Goal: Information Seeking & Learning: Learn about a topic

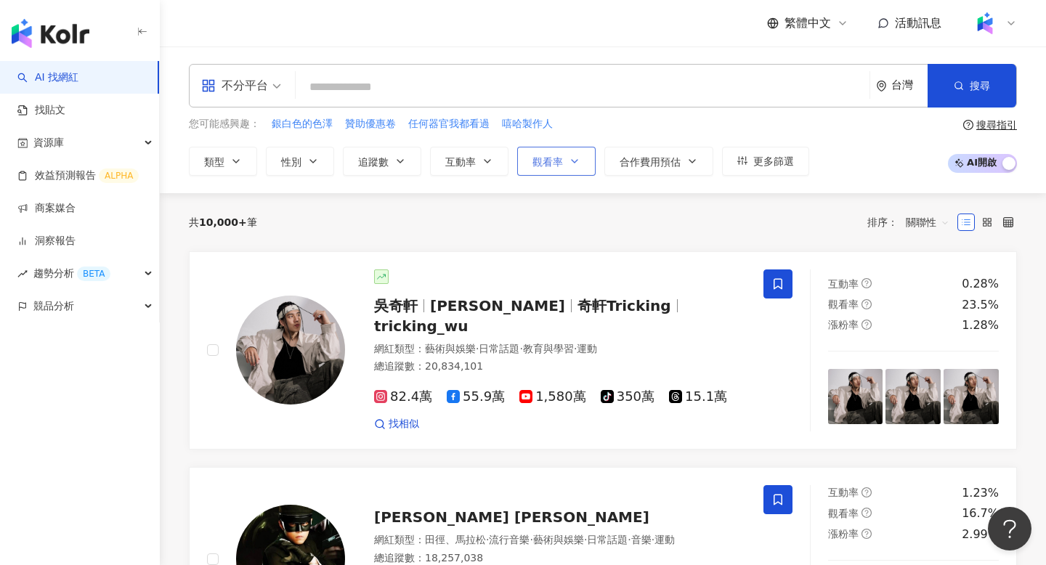
click at [565, 164] on button "觀看率" at bounding box center [556, 161] width 78 height 29
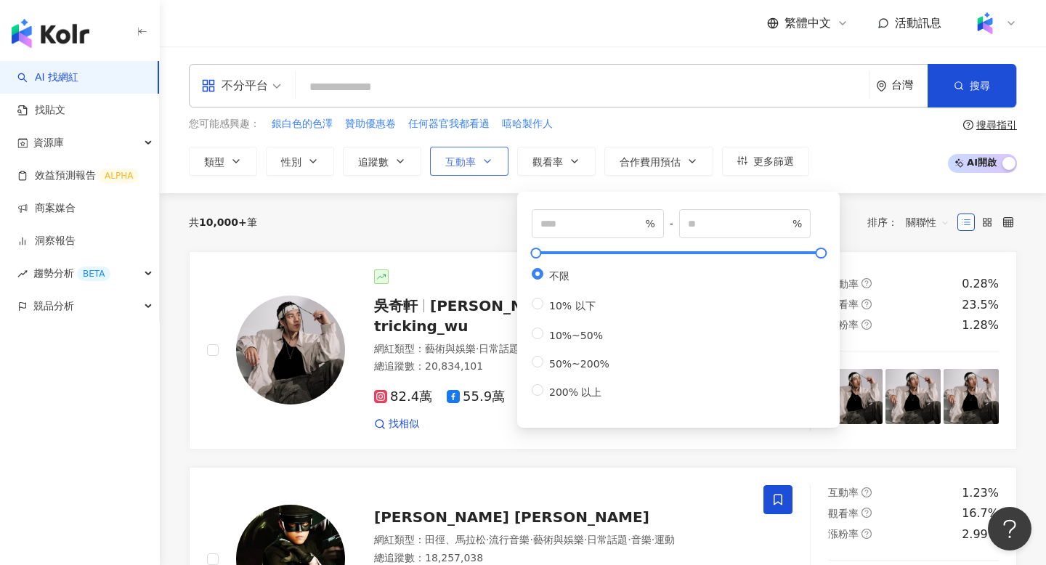
click at [491, 168] on button "互動率" at bounding box center [469, 161] width 78 height 29
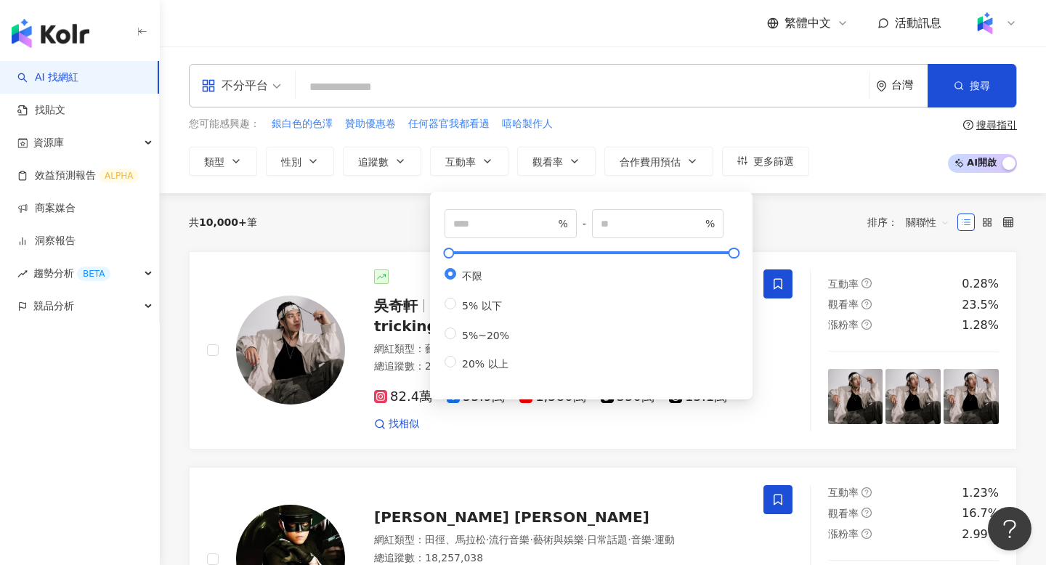
click at [605, 118] on div "您可能感興趣： 銀白色的色澤 贊助優惠卷 任何器官我都看過 嘻哈製作人" at bounding box center [499, 124] width 621 height 16
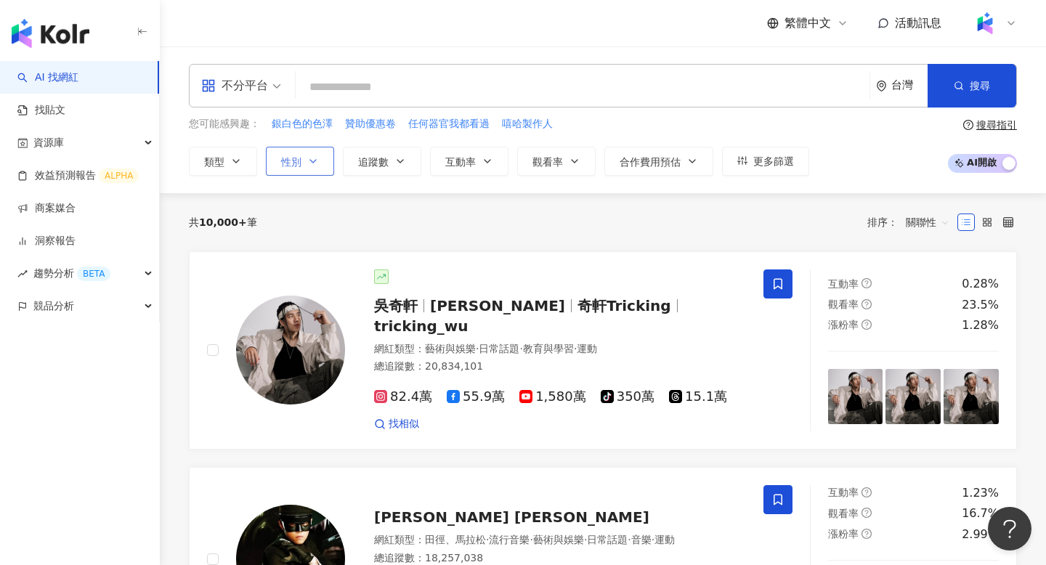
click at [320, 159] on button "性別" at bounding box center [300, 161] width 68 height 29
click at [382, 169] on button "追蹤數" at bounding box center [382, 161] width 78 height 29
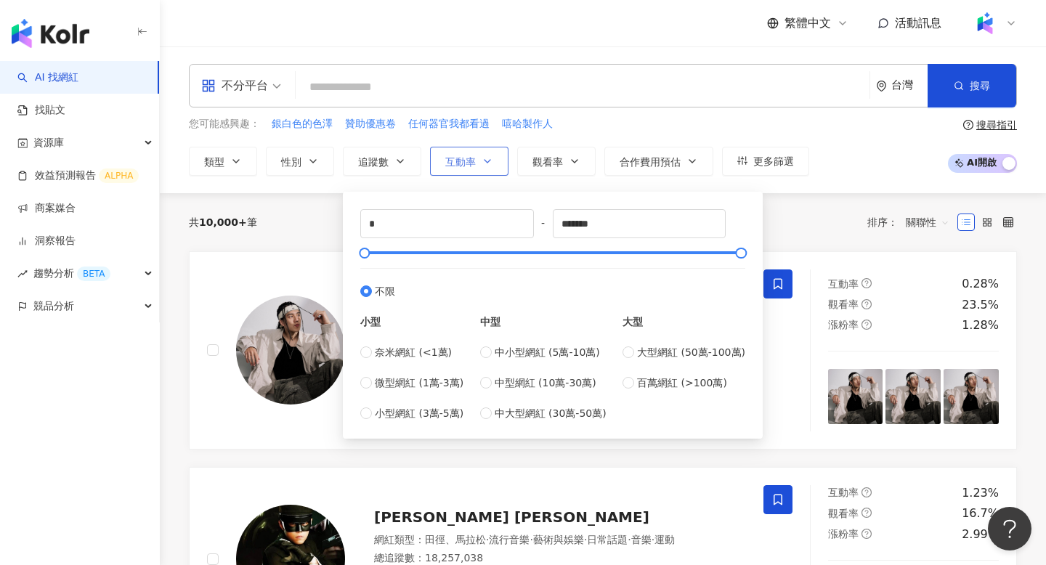
click at [464, 161] on span "互動率" at bounding box center [460, 162] width 31 height 12
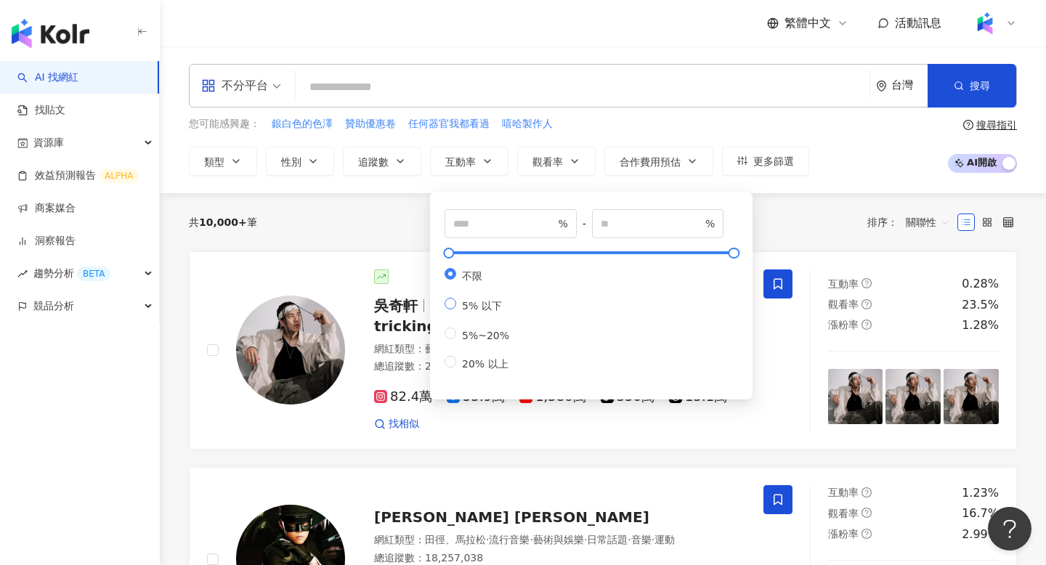
click at [445, 313] on label "5% 以下" at bounding box center [480, 305] width 70 height 15
type input "*"
click at [445, 313] on label "5% 以下" at bounding box center [480, 305] width 70 height 15
type input "*"
type input "**"
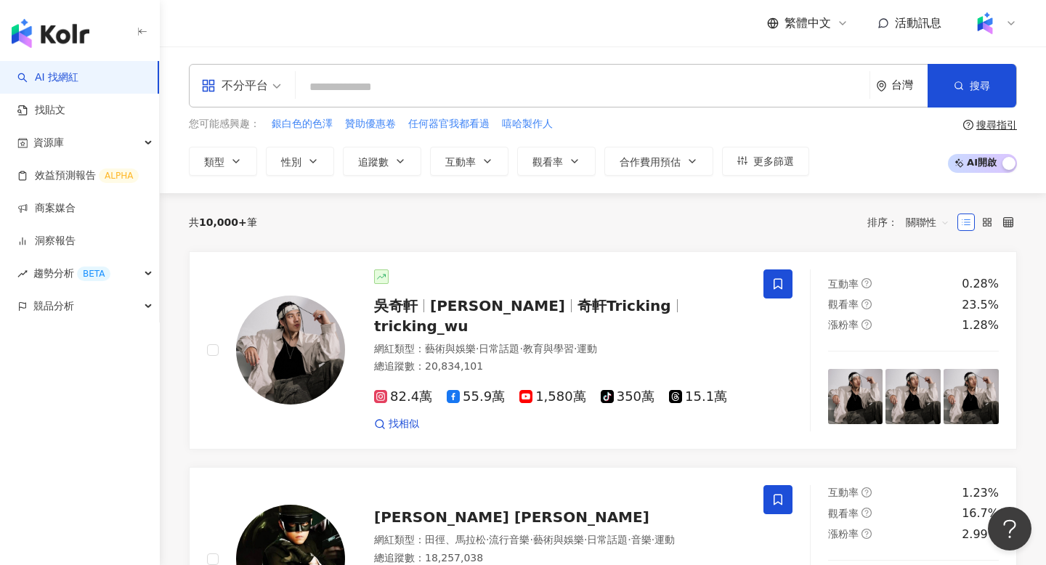
click at [657, 136] on div "您可能感興趣： 銀白色的色澤 贊助優惠卷 任何器官我都看過 嘻哈製作人 類型 性別 追蹤數 互動率 觀看率 合作費用預估 更多篩選 % - % 不限 10% …" at bounding box center [499, 146] width 621 height 60
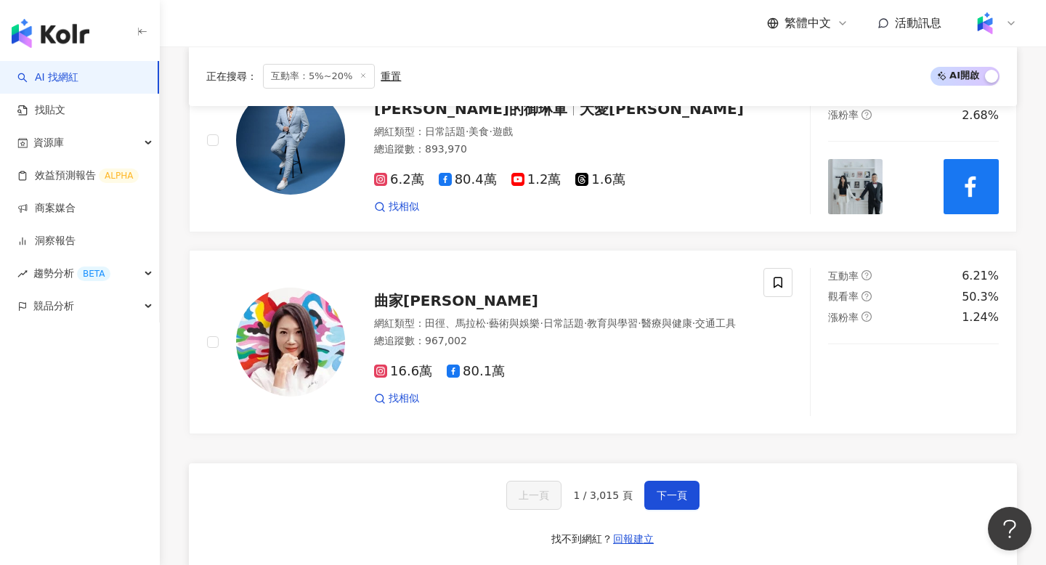
scroll to position [2490, 0]
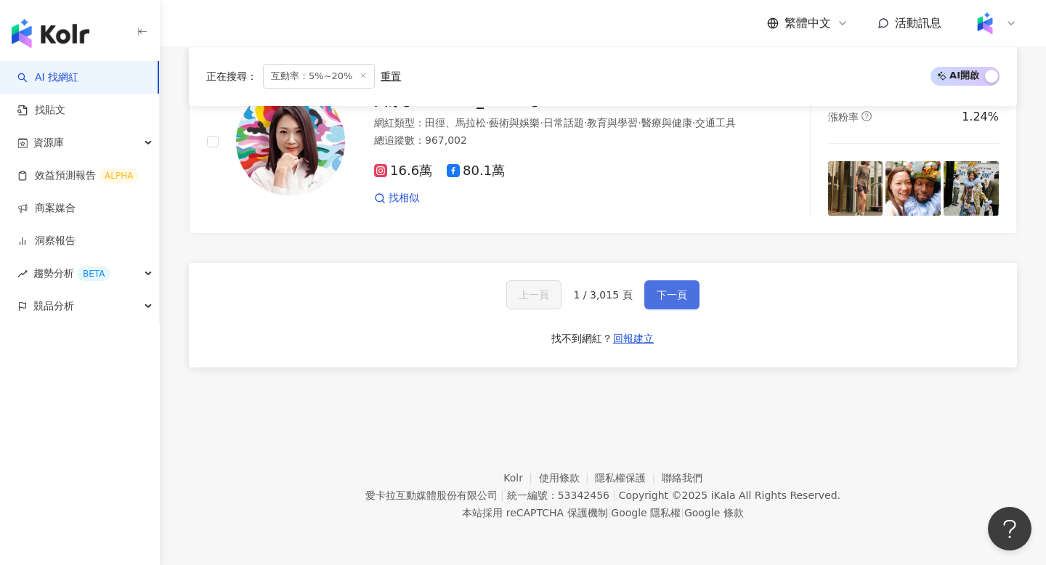
click at [667, 289] on span "下一頁" at bounding box center [672, 295] width 31 height 12
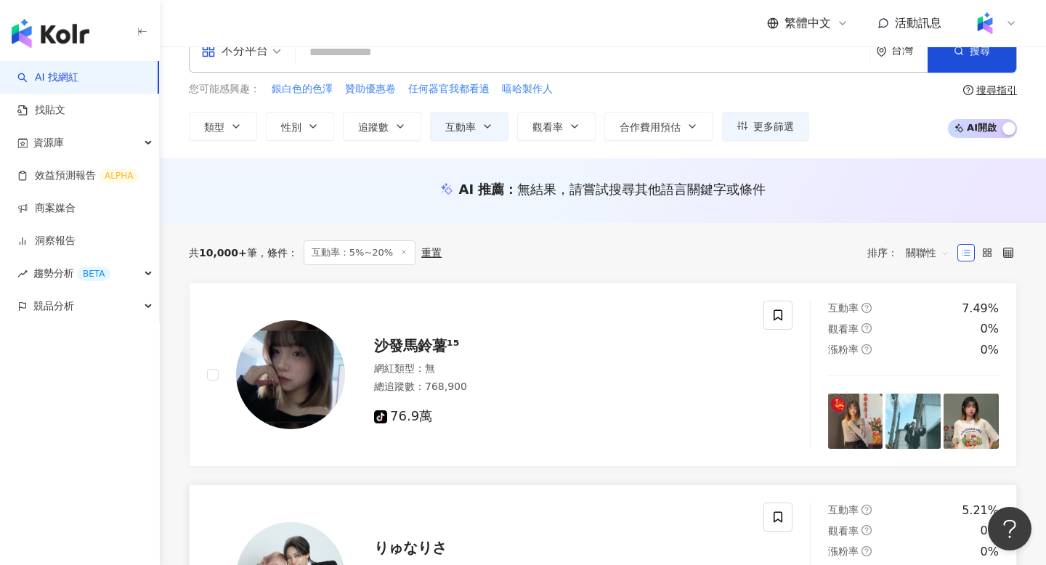
scroll to position [0, 0]
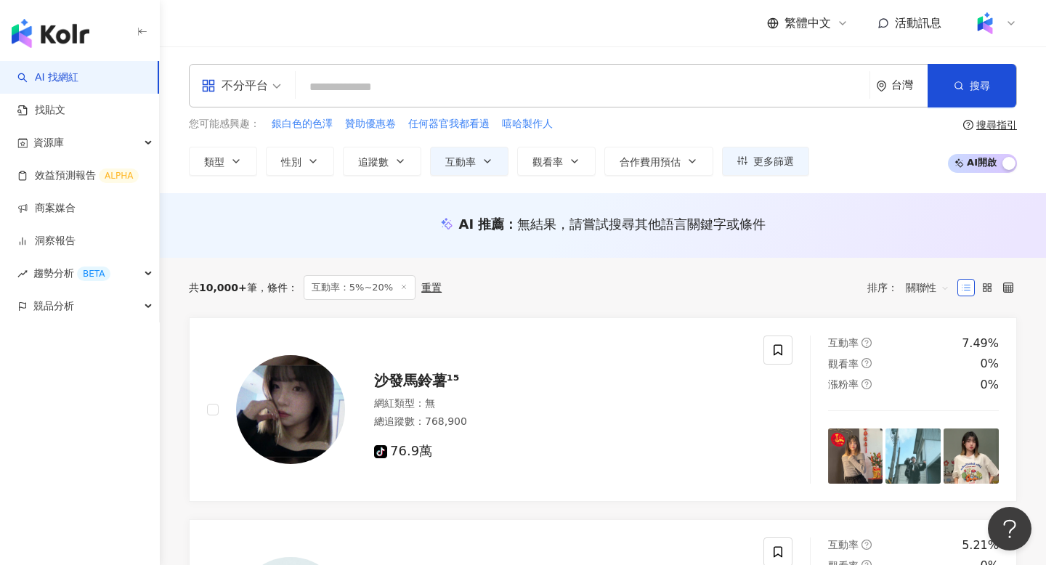
click at [971, 166] on span "AI 開啟 AI 關閉" at bounding box center [982, 163] width 69 height 19
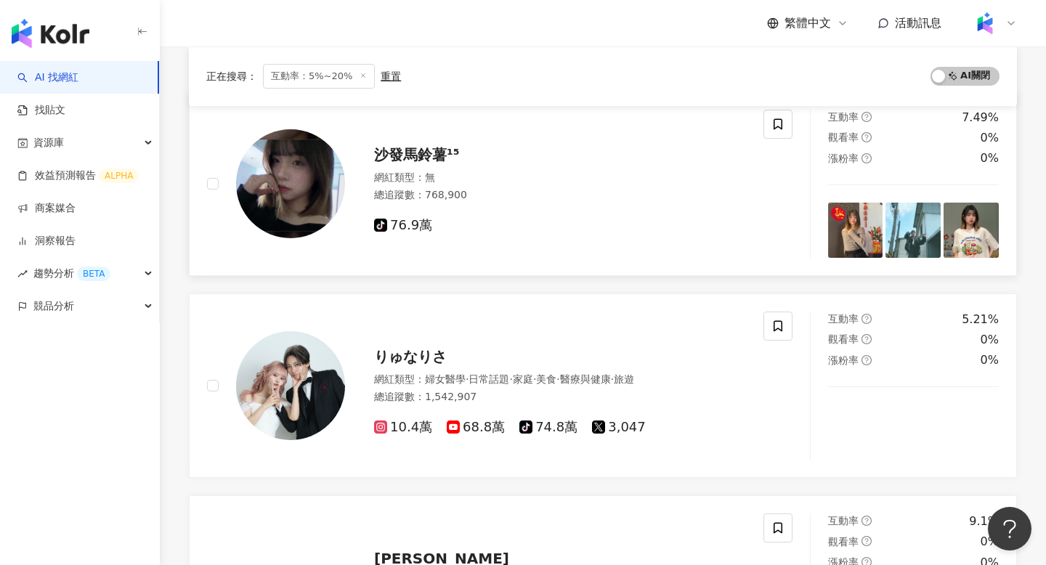
scroll to position [312, 0]
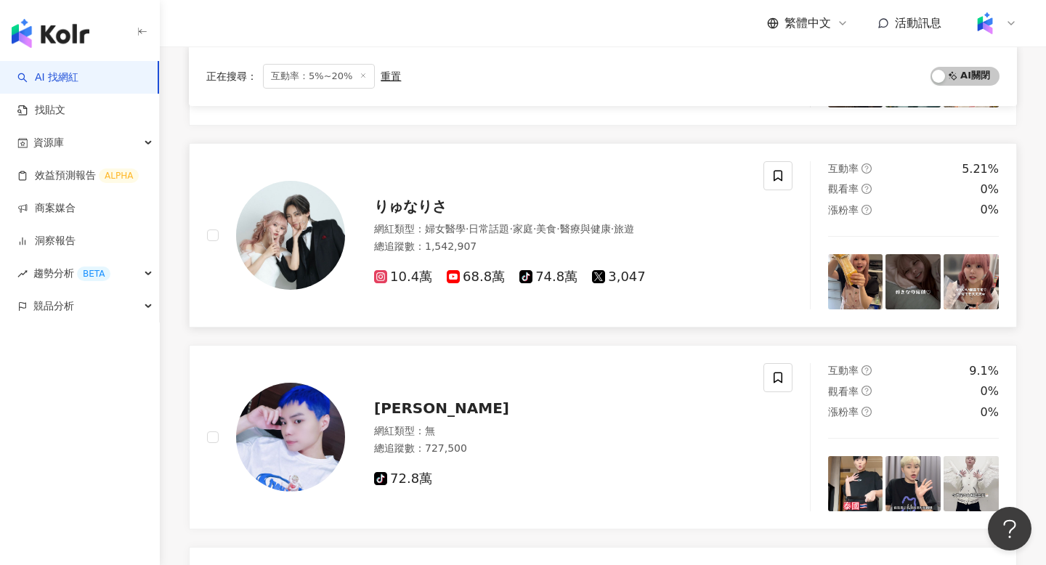
click at [441, 222] on div "網紅類型 ： 婦女醫學 · 日常話題 · 家庭 · 美食 · 醫療與健康 · 旅遊" at bounding box center [560, 229] width 372 height 15
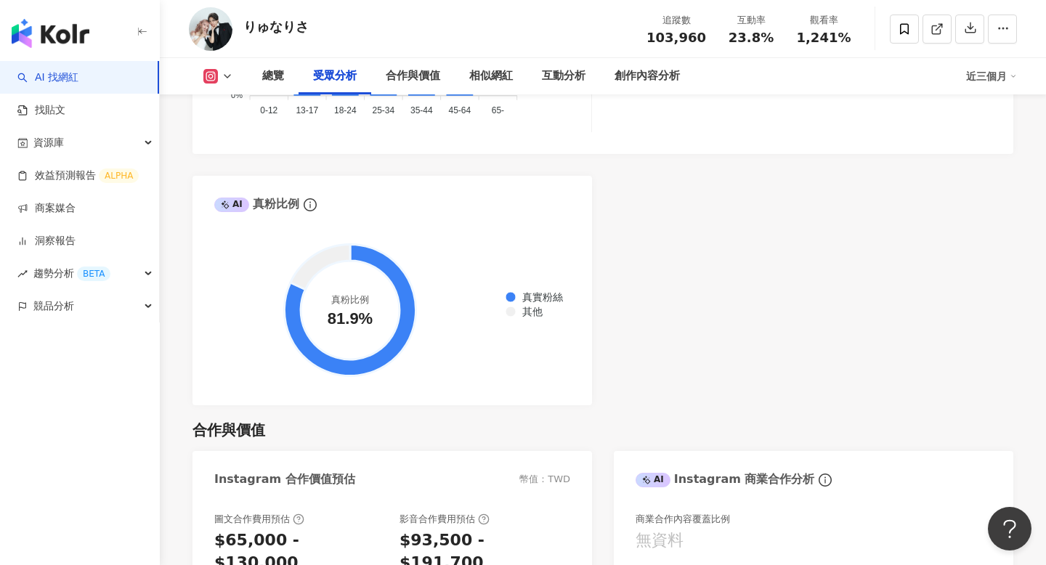
scroll to position [1937, 0]
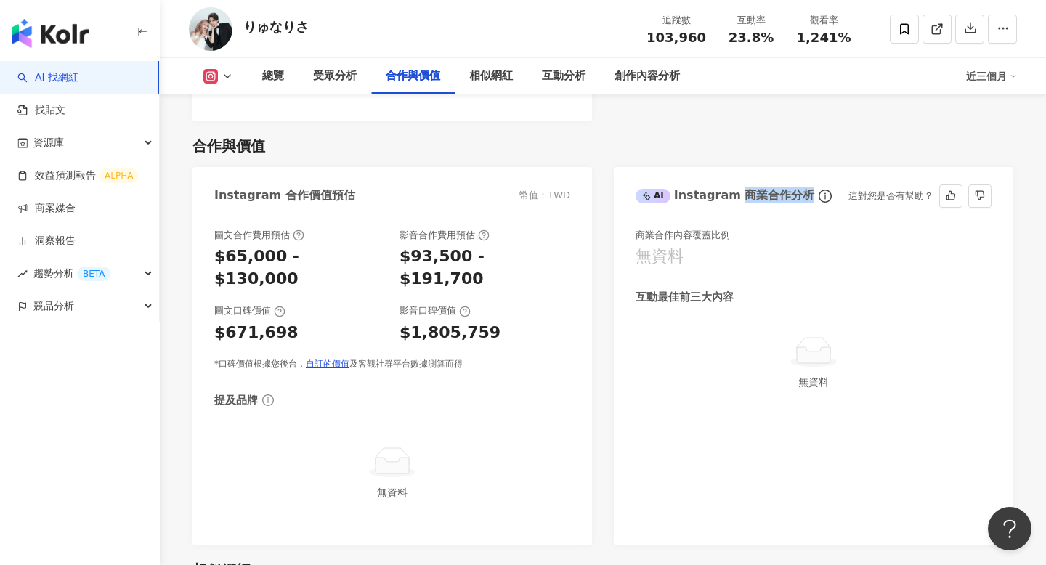
drag, startPoint x: 801, startPoint y: 172, endPoint x: 735, endPoint y: 176, distance: 66.2
click at [735, 187] on div "AI Instagram 商業合作分析" at bounding box center [725, 195] width 179 height 16
copy div "商業合作分析"
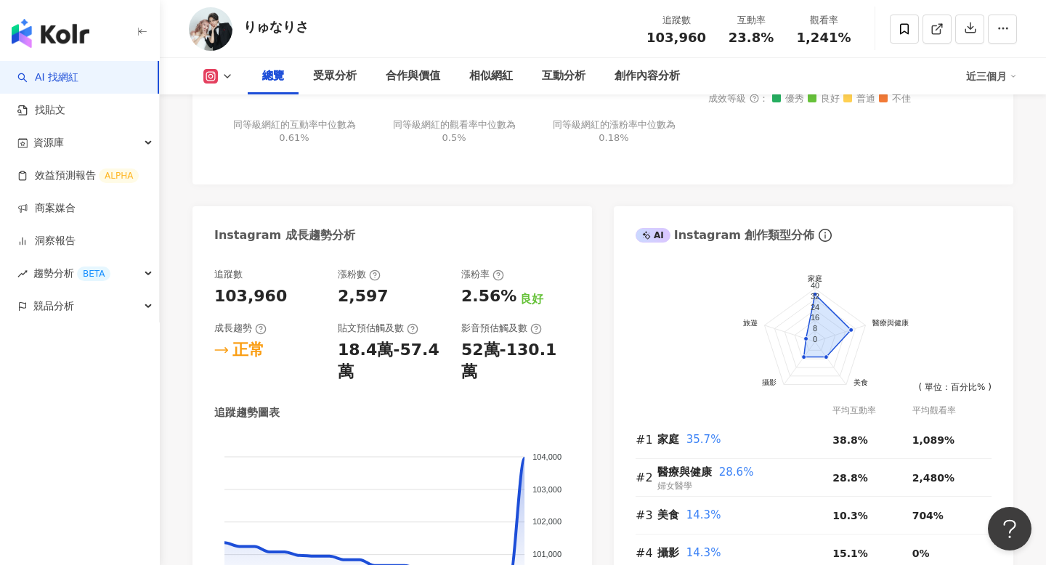
scroll to position [548, 0]
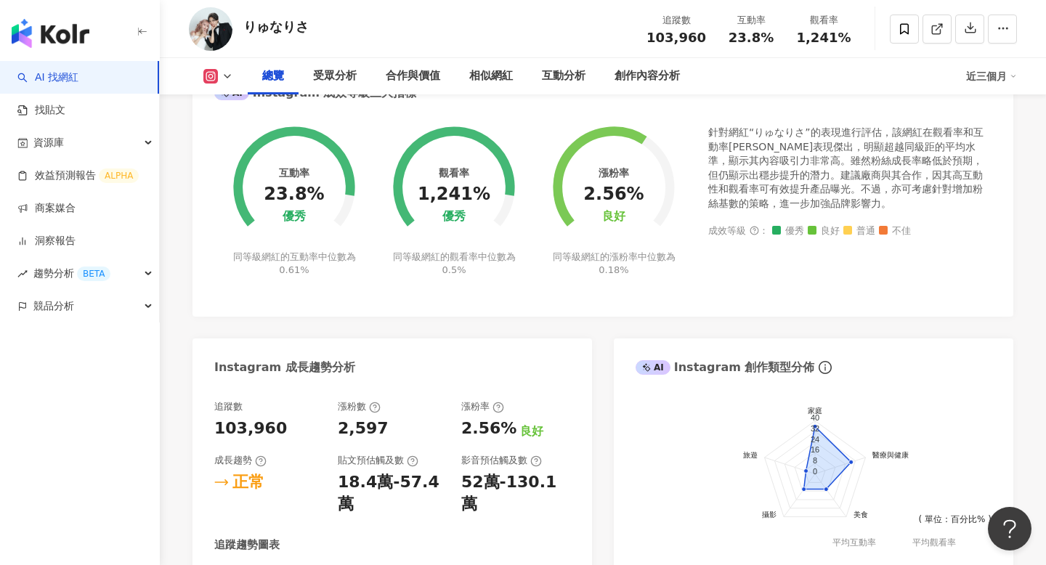
click at [78, 85] on link "AI 找網紅" at bounding box center [47, 77] width 61 height 15
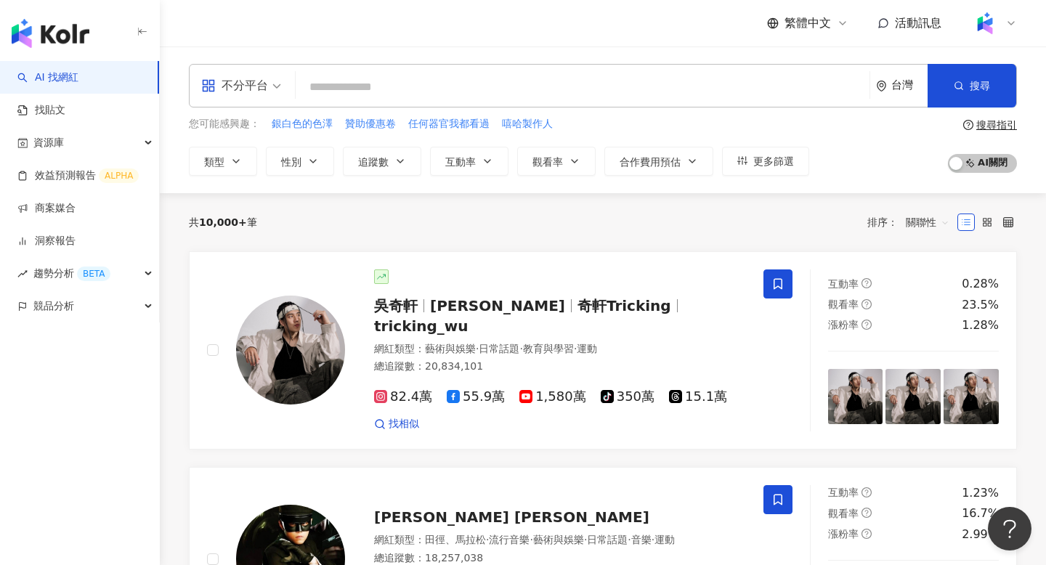
click at [903, 86] on div "台灣" at bounding box center [910, 85] width 36 height 12
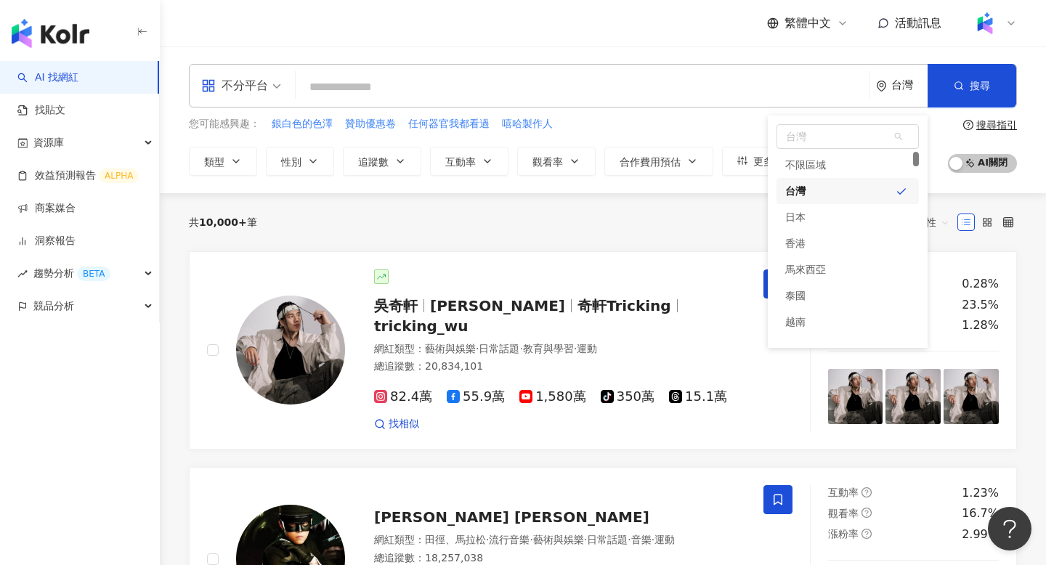
click at [800, 64] on div "不分平台 台灣 台灣 unlimit tw jp 不限區域 台灣 日本 [GEOGRAPHIC_DATA][GEOGRAPHIC_DATA] [GEOGRAP…" at bounding box center [603, 86] width 828 height 44
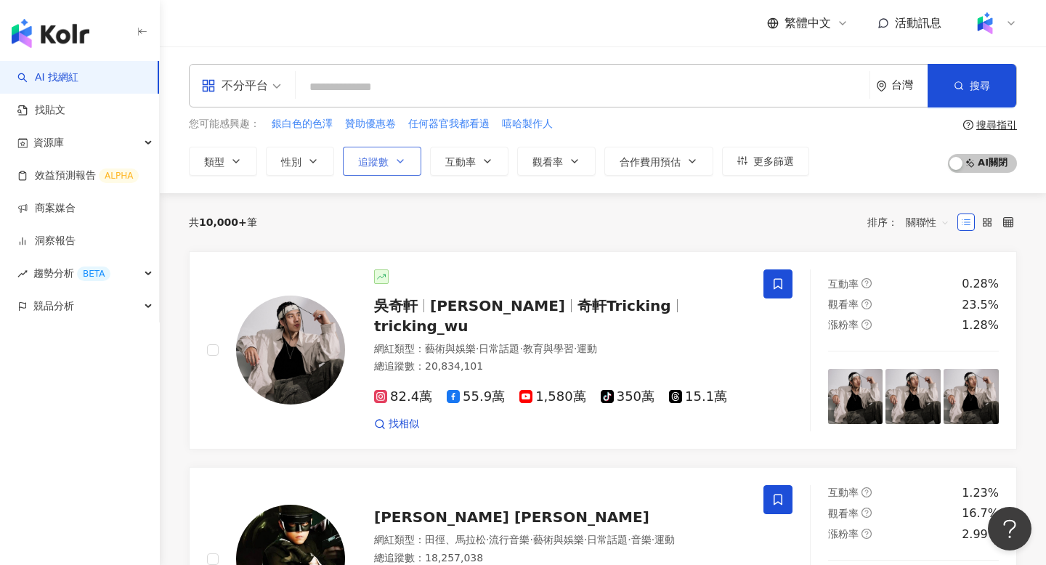
click at [404, 164] on icon "button" at bounding box center [401, 162] width 12 height 12
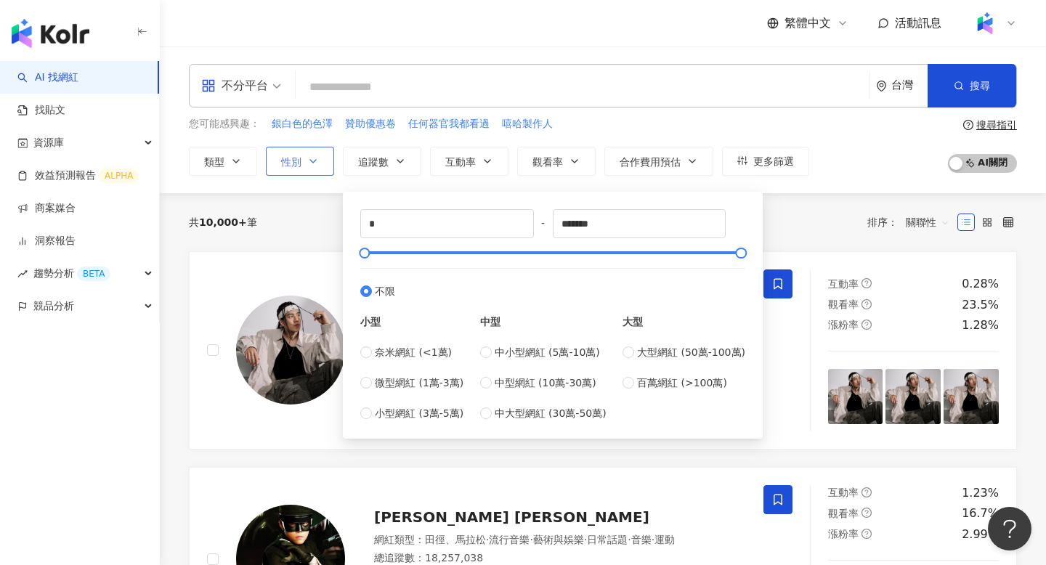
click at [286, 169] on button "性別" at bounding box center [300, 161] width 68 height 29
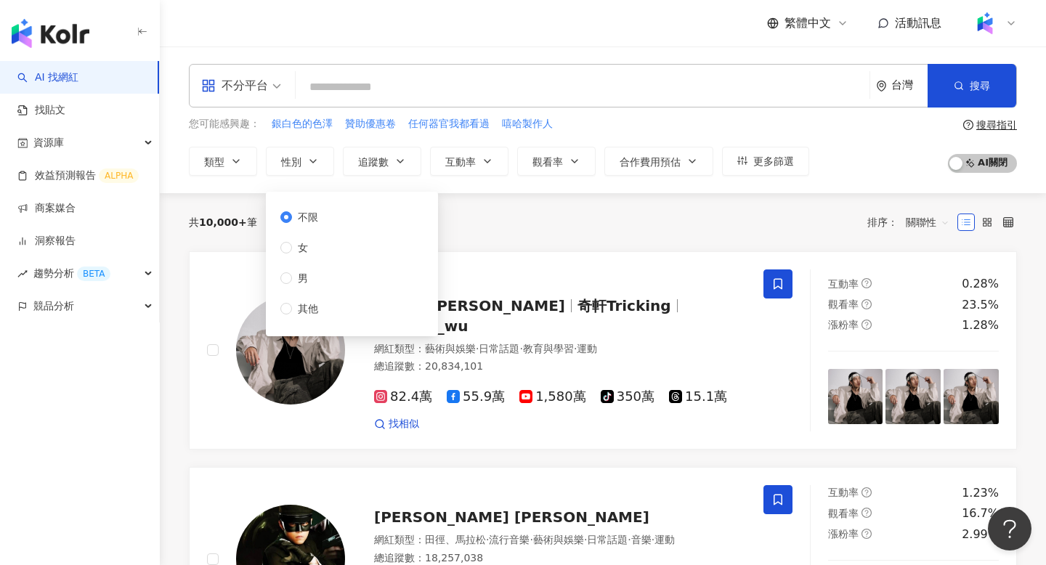
click at [573, 223] on div "共 10,000+ 筆 排序： 關聯性" at bounding box center [603, 222] width 828 height 23
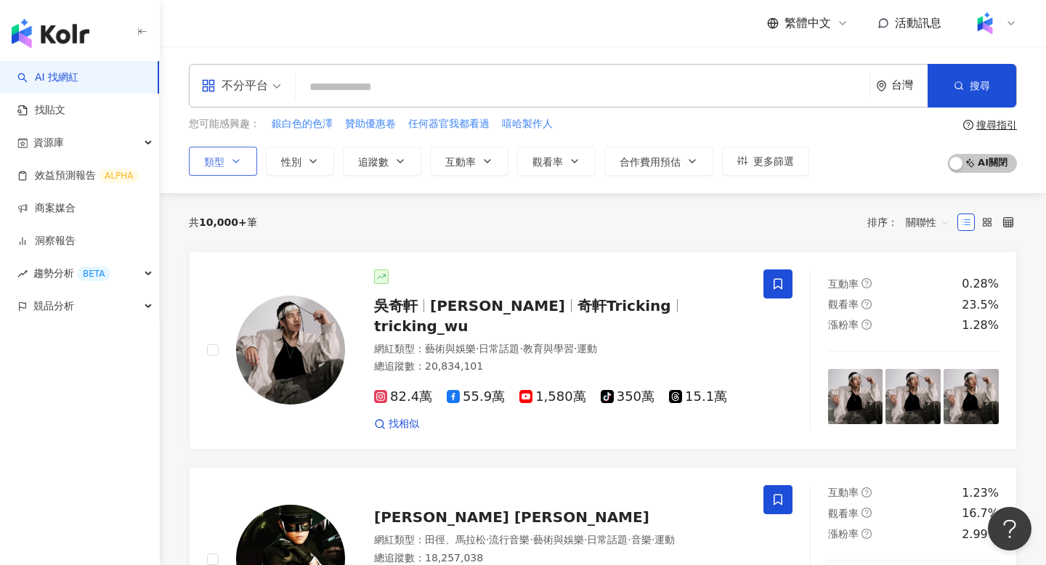
click at [225, 169] on button "類型" at bounding box center [223, 161] width 68 height 29
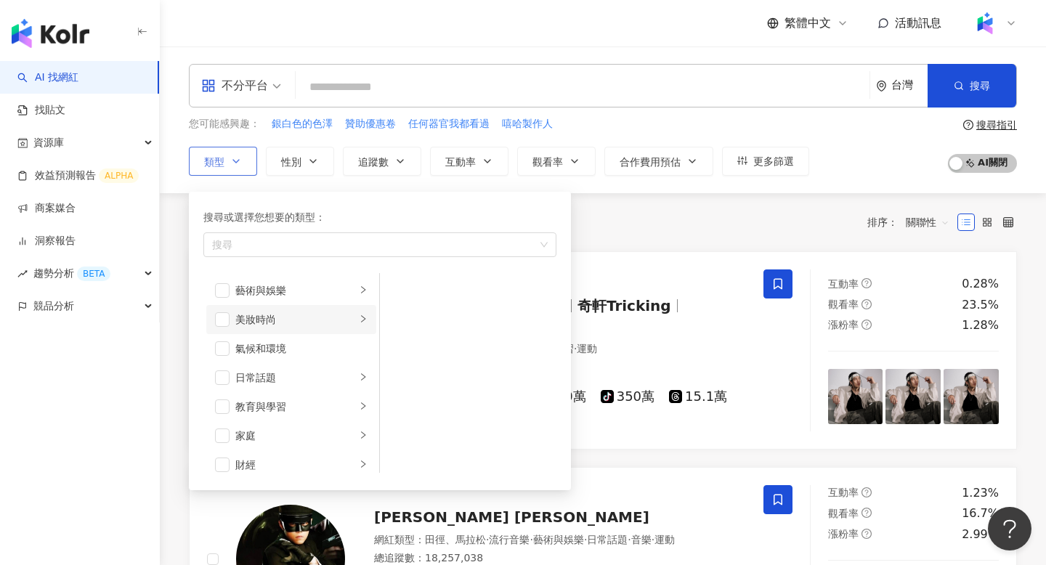
click at [240, 320] on div "美妝時尚" at bounding box center [295, 320] width 121 height 16
click at [214, 313] on li "美妝時尚" at bounding box center [291, 319] width 170 height 29
click at [226, 325] on span "button" at bounding box center [222, 319] width 15 height 15
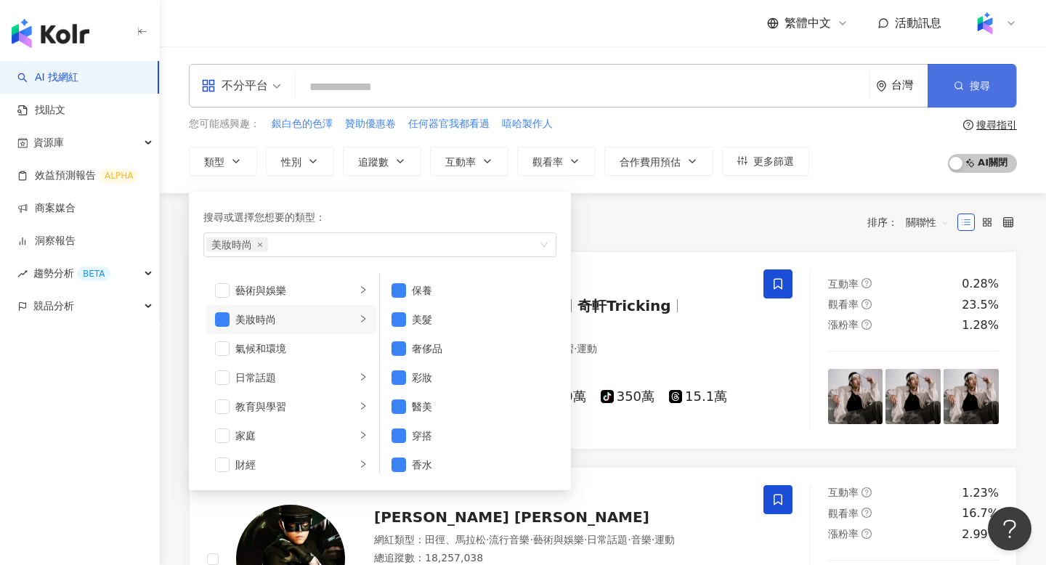
click at [965, 75] on button "搜尋" at bounding box center [972, 86] width 89 height 44
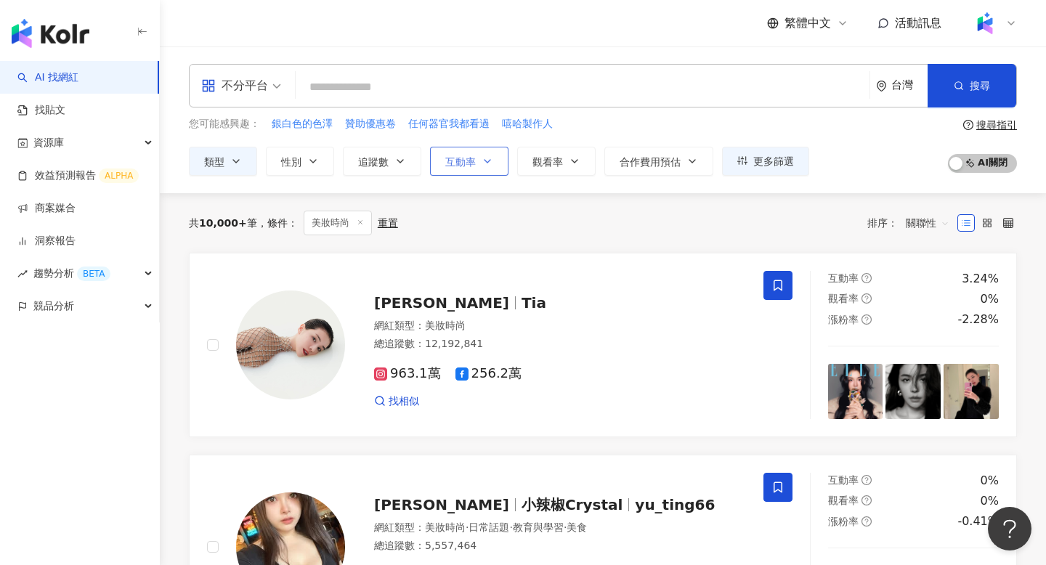
click at [486, 174] on button "互動率" at bounding box center [469, 161] width 78 height 29
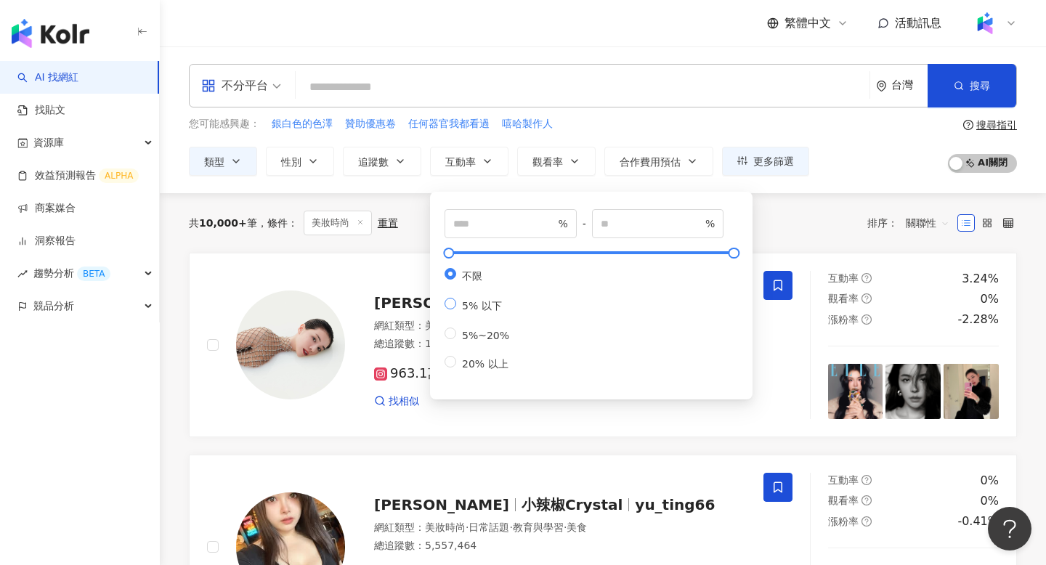
click at [480, 309] on span "5% 以下" at bounding box center [482, 306] width 52 height 12
type input "*"
click at [484, 370] on span "20% 以上" at bounding box center [485, 364] width 58 height 12
type input "**"
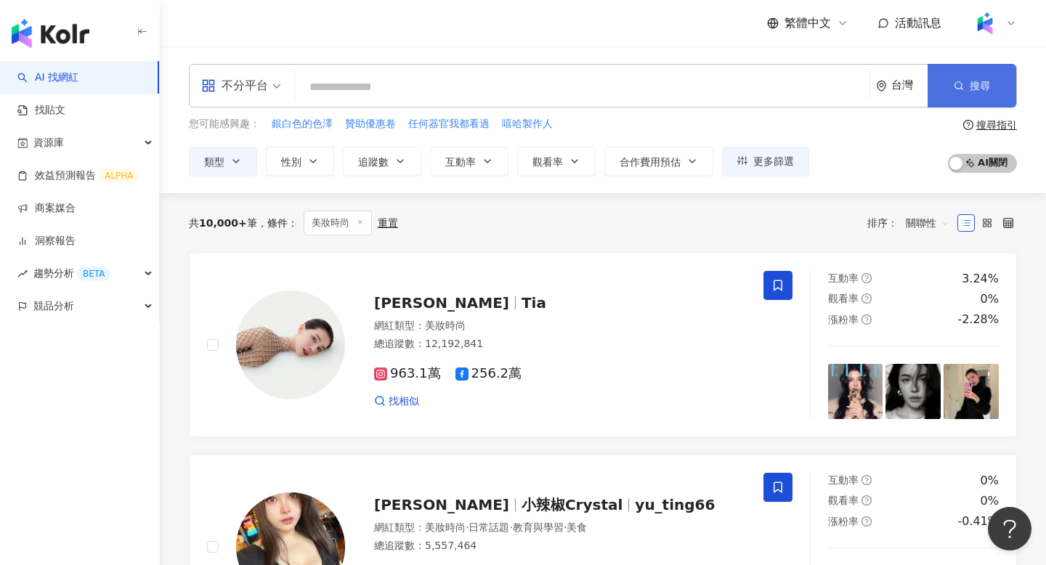
click at [954, 92] on button "搜尋" at bounding box center [972, 86] width 89 height 44
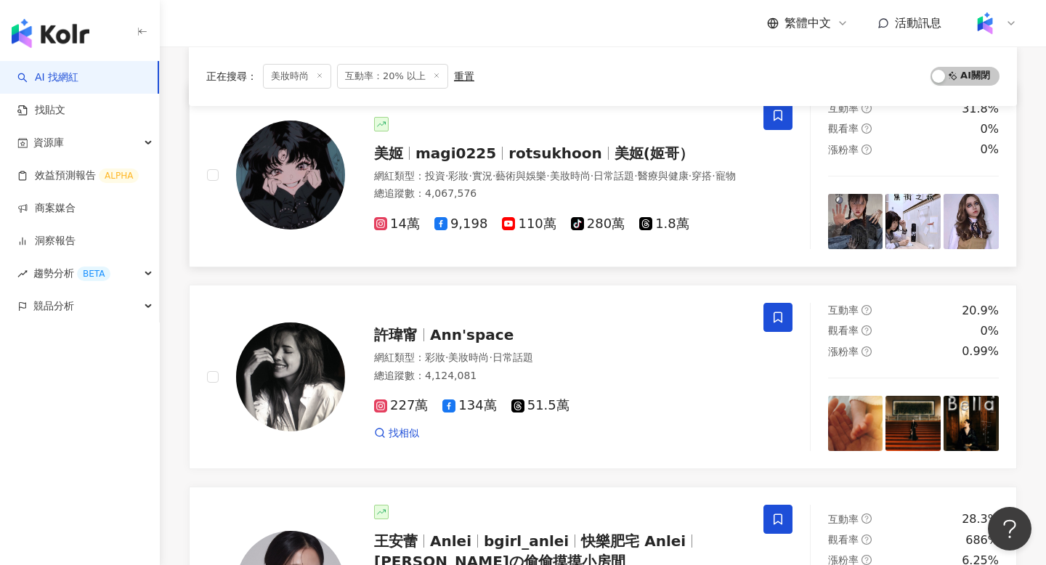
scroll to position [330, 0]
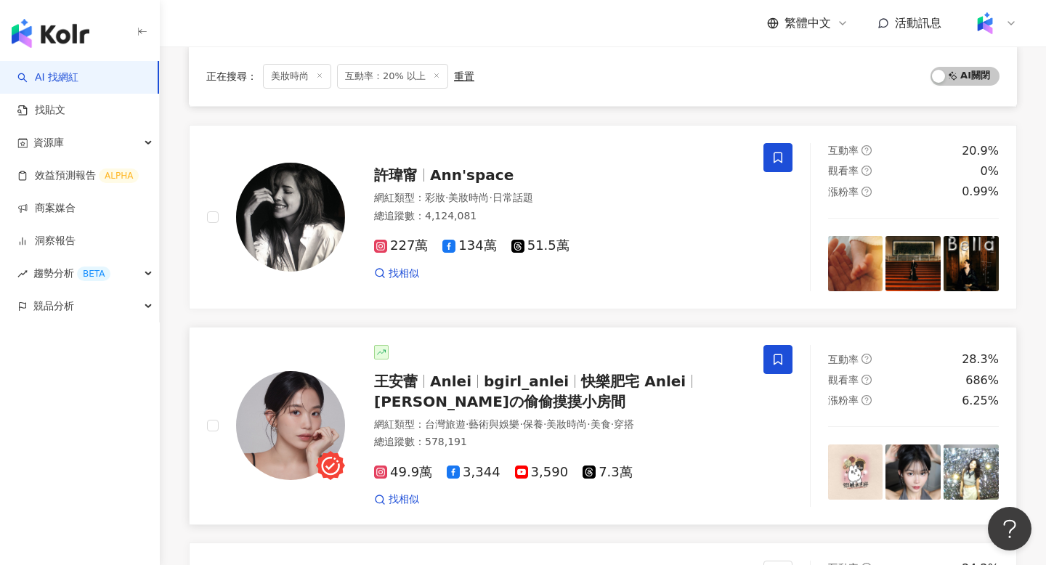
click at [517, 378] on span "bgirl_anlei" at bounding box center [526, 381] width 85 height 17
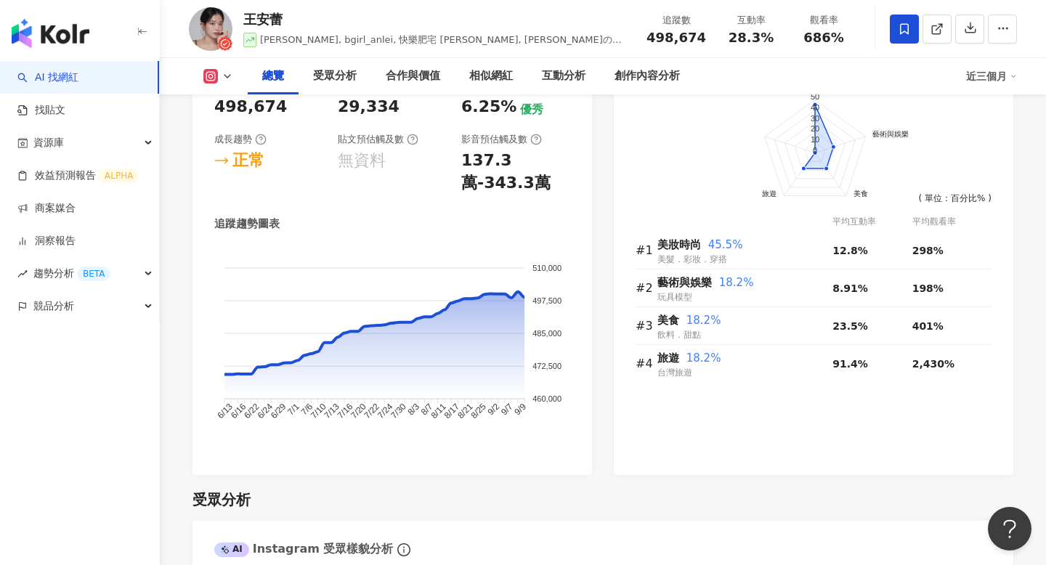
scroll to position [557, 0]
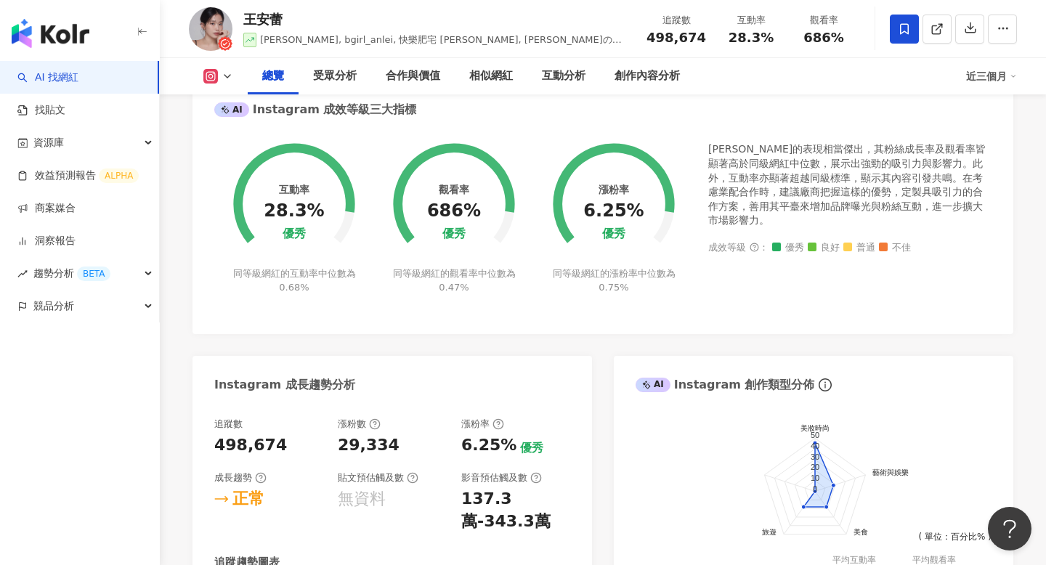
click at [233, 80] on button at bounding box center [218, 76] width 59 height 15
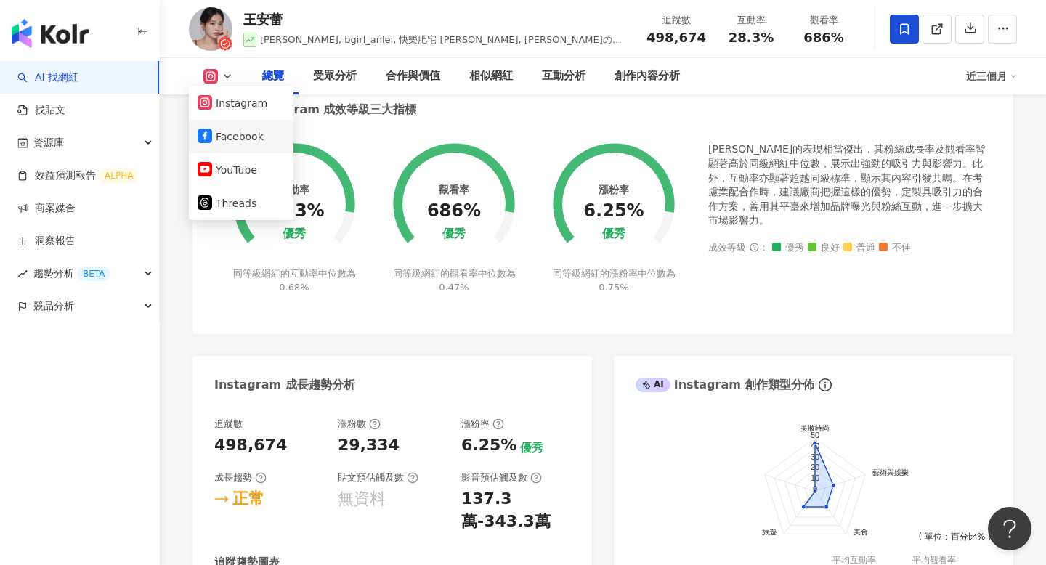
click at [238, 137] on button "Facebook" at bounding box center [241, 136] width 87 height 20
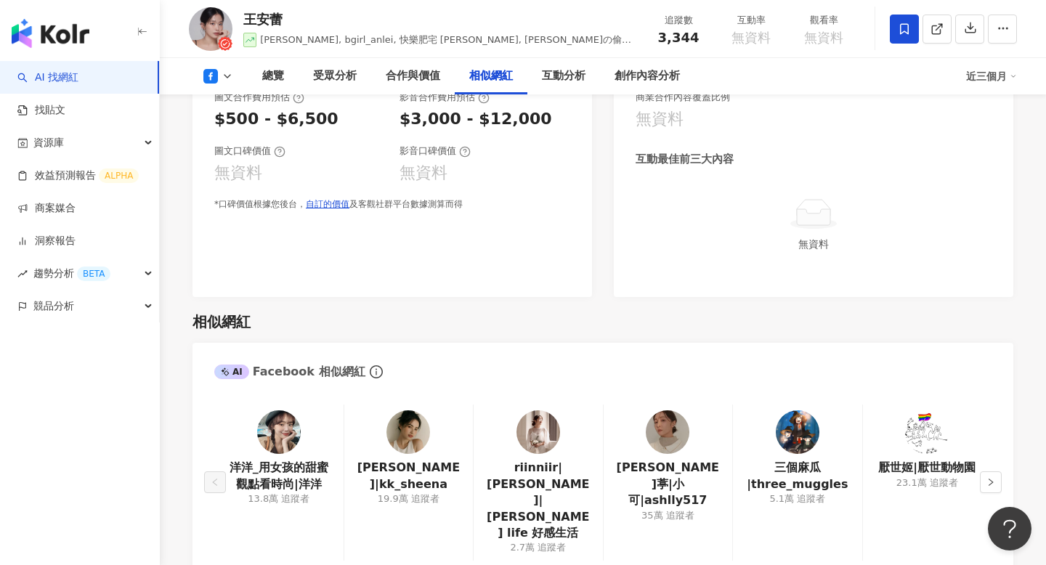
scroll to position [1516, 0]
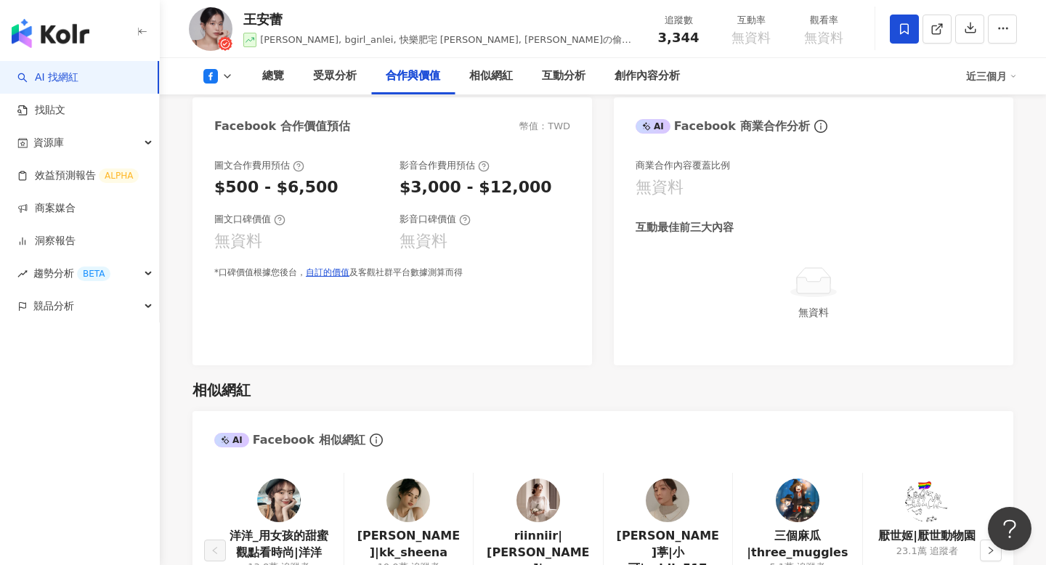
click at [229, 76] on polyline at bounding box center [228, 76] width 6 height 3
click at [245, 177] on button "YouTube" at bounding box center [241, 170] width 87 height 20
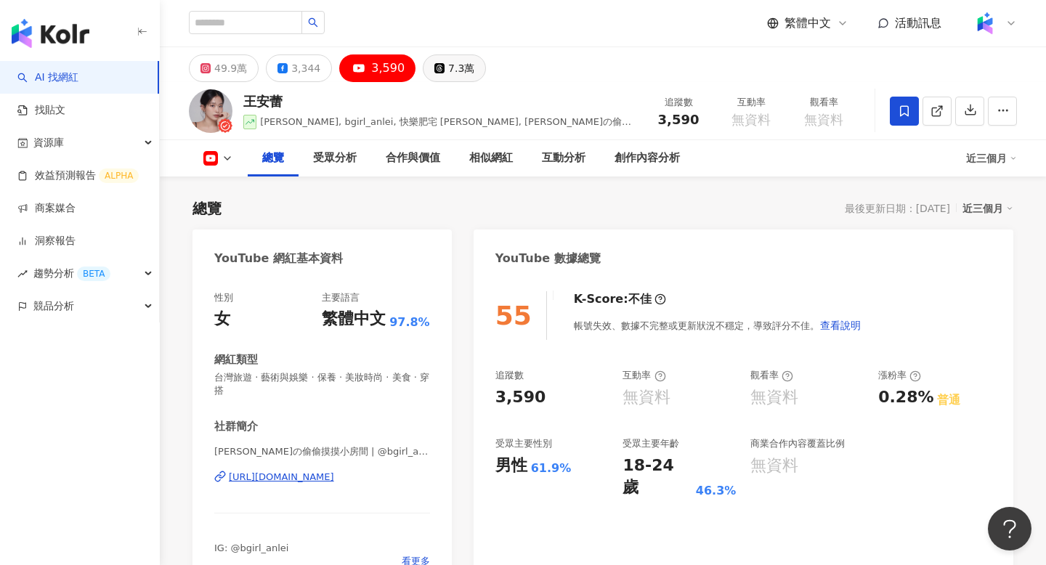
click at [460, 62] on div "7.3萬" at bounding box center [461, 68] width 26 height 20
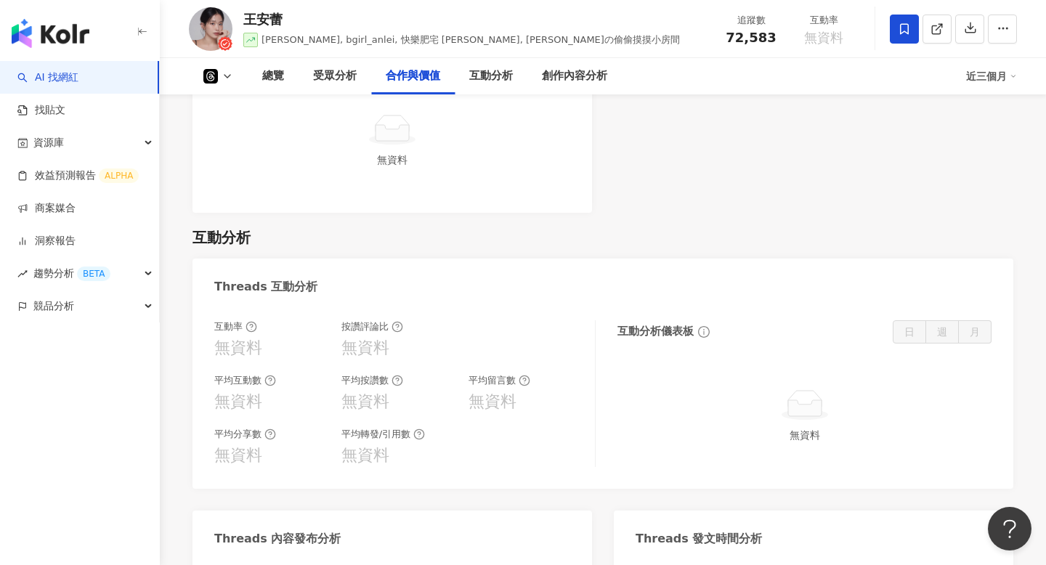
scroll to position [1510, 0]
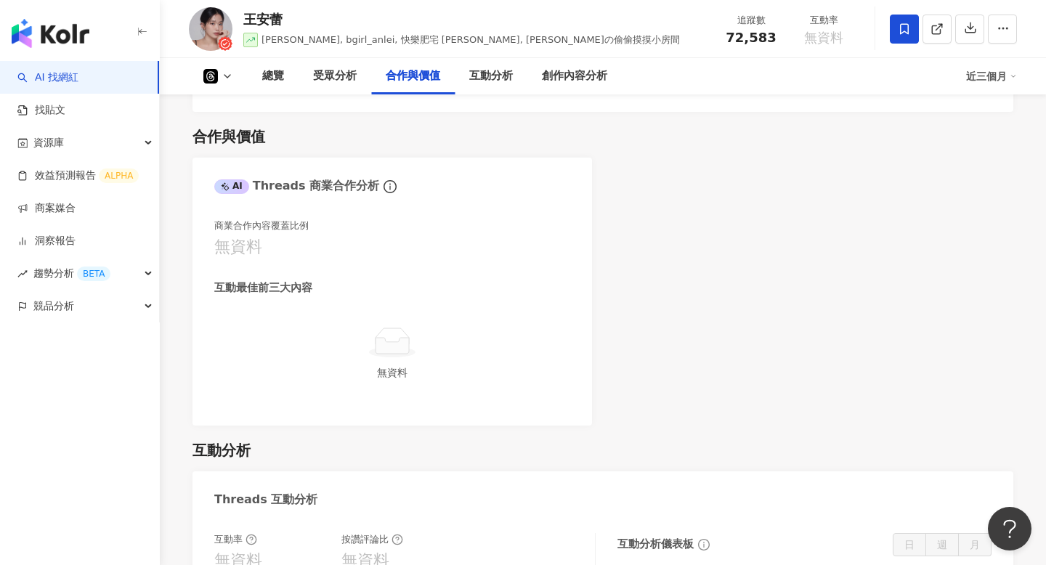
click at [210, 76] on icon at bounding box center [211, 76] width 2 height 1
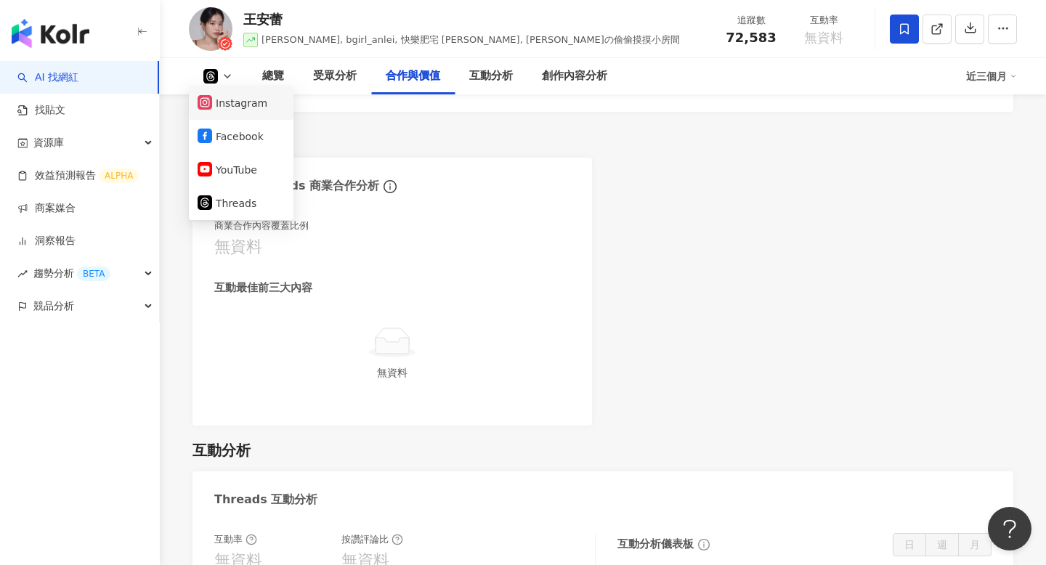
click at [219, 108] on button "Instagram" at bounding box center [241, 103] width 87 height 20
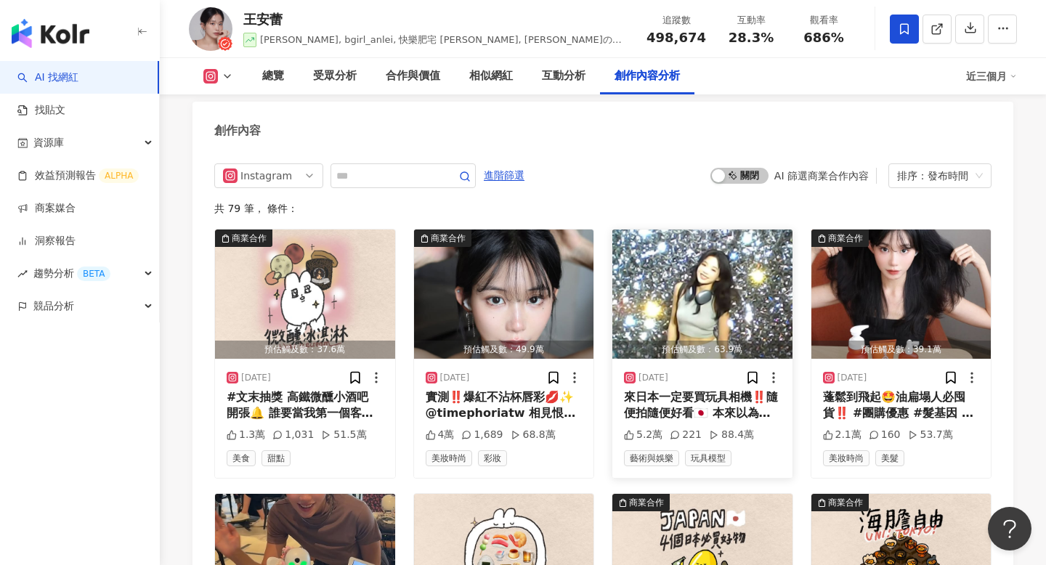
scroll to position [4375, 0]
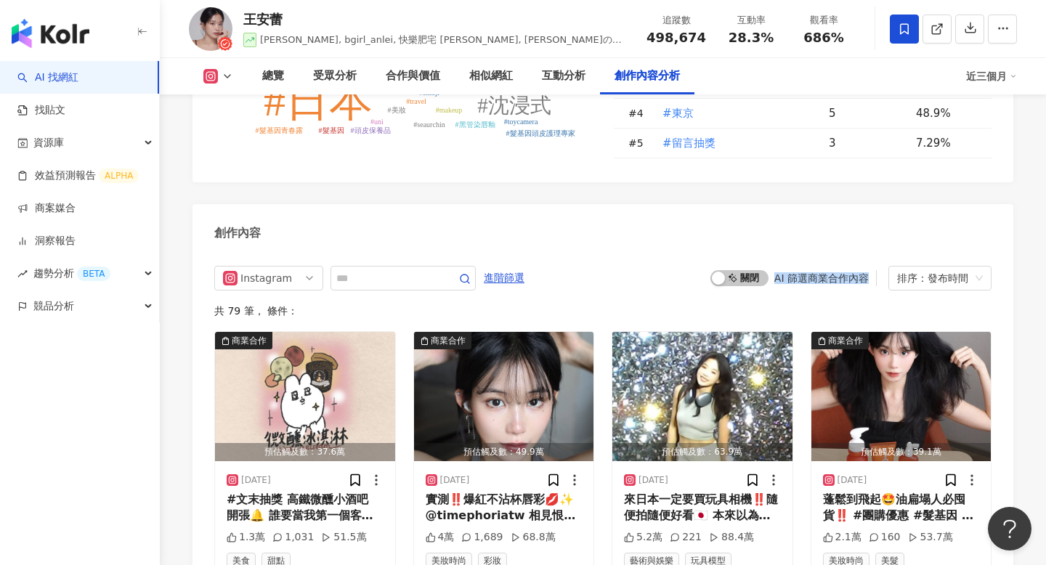
drag, startPoint x: 871, startPoint y: 262, endPoint x: 777, endPoint y: 263, distance: 93.8
click at [777, 270] on div "啟動 關閉 AI 篩選商業合作內容" at bounding box center [794, 278] width 166 height 16
copy div "AI 篩選商業合作內容"
click at [637, 266] on div "Instagram 進階篩選 啟動 關閉 AI 篩選商業合作內容 排序：發布時間" at bounding box center [603, 278] width 778 height 25
click at [927, 267] on div "排序：發布時間" at bounding box center [933, 278] width 73 height 23
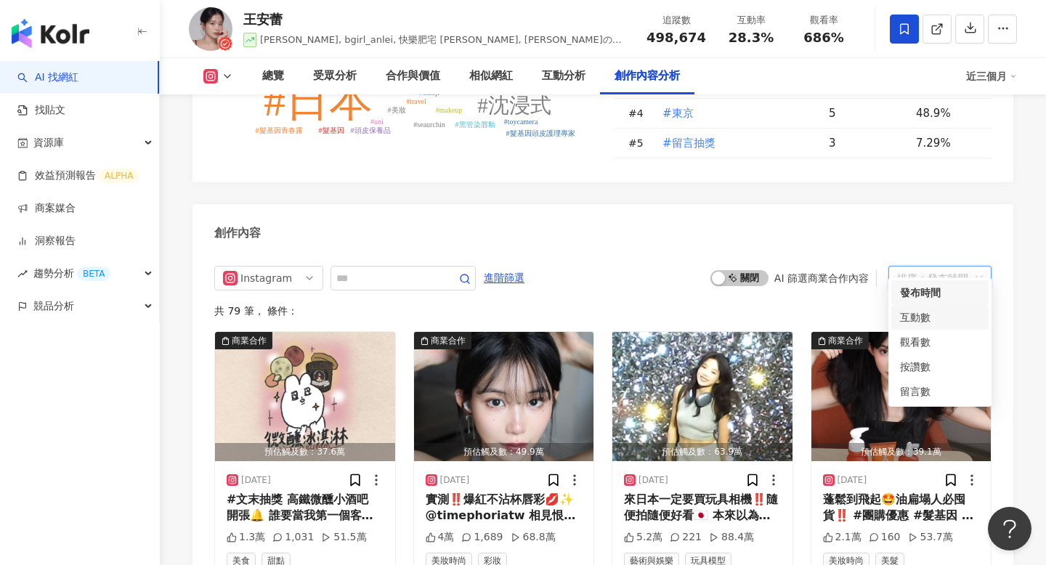
click at [926, 314] on div "互動數" at bounding box center [940, 318] width 80 height 16
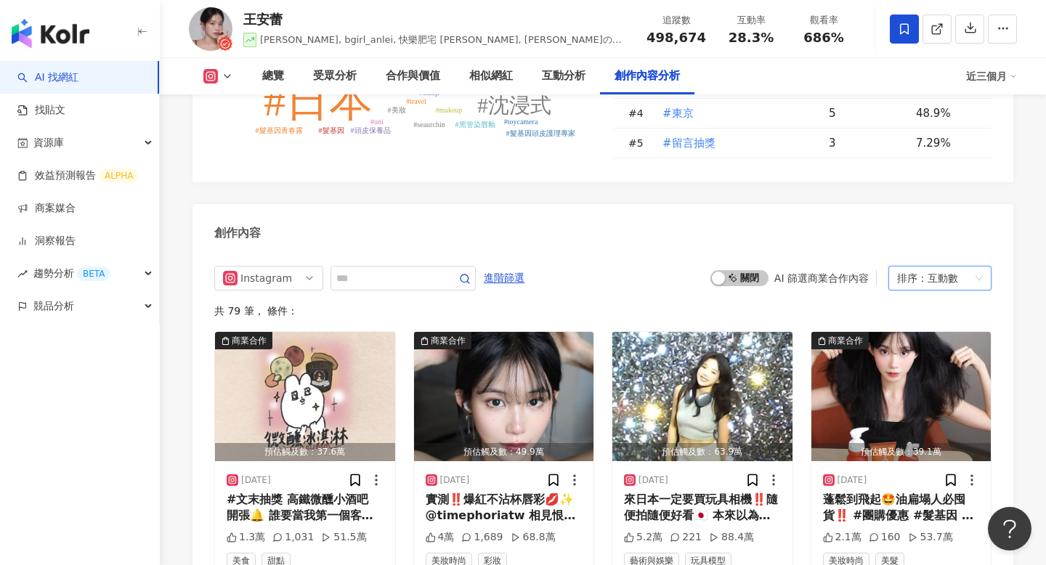
scroll to position [4468, 0]
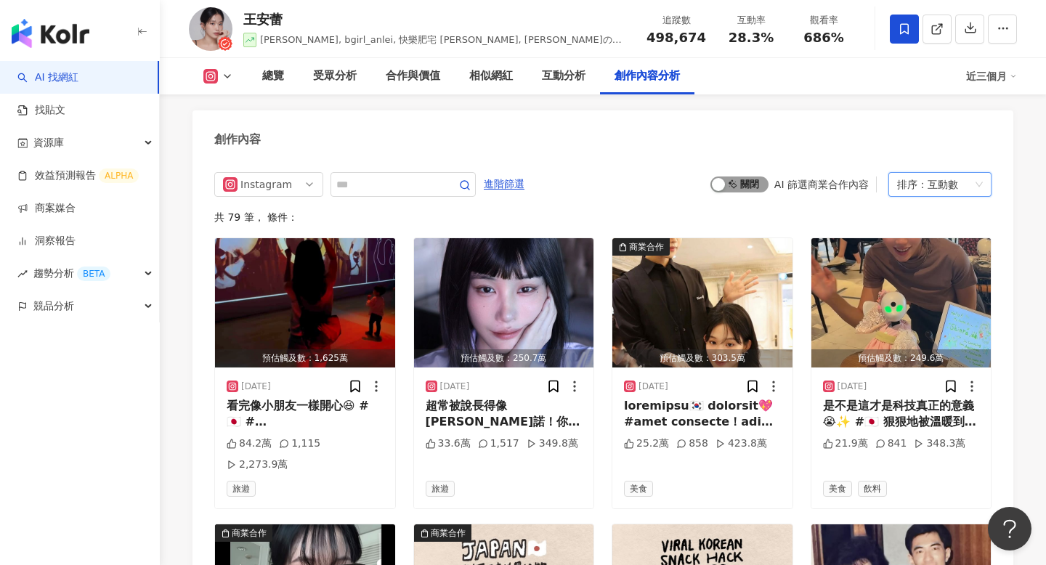
click at [743, 177] on span "啟動 關閉" at bounding box center [740, 185] width 58 height 16
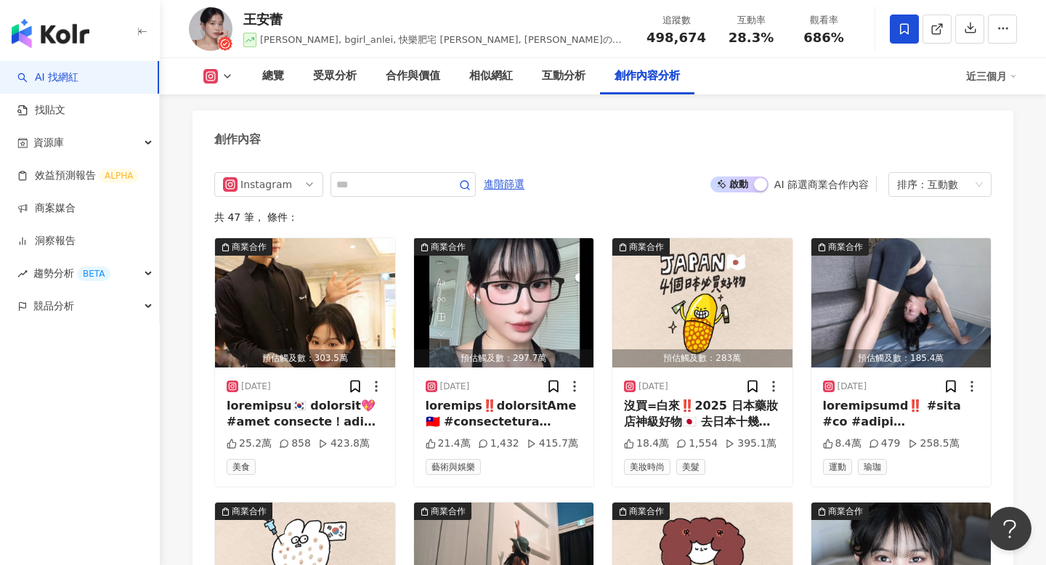
click at [626, 140] on div "創作內容" at bounding box center [603, 133] width 821 height 47
click at [506, 173] on span "進階篩選" at bounding box center [504, 184] width 41 height 23
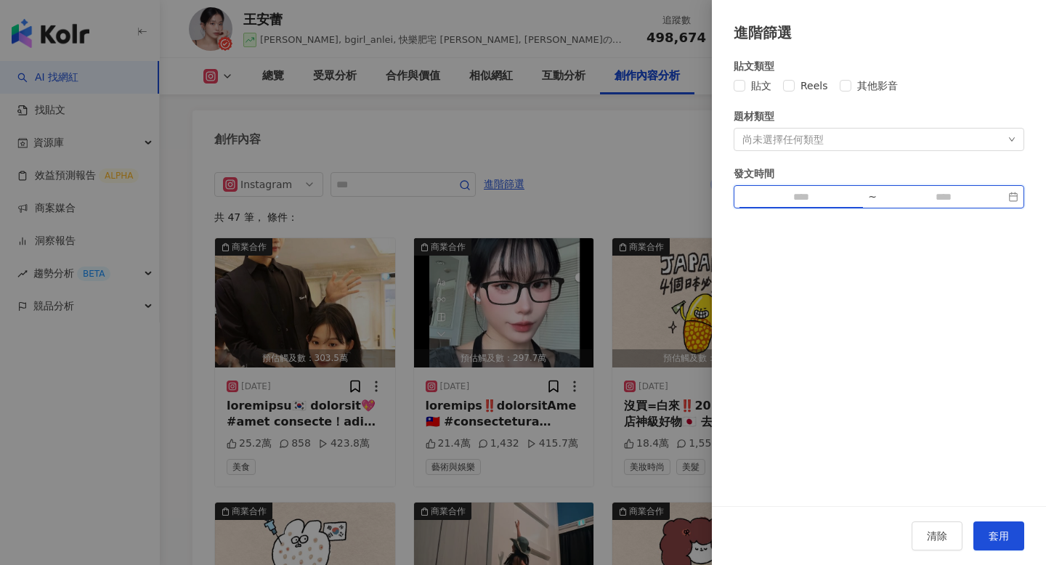
click at [781, 202] on input at bounding box center [801, 197] width 123 height 16
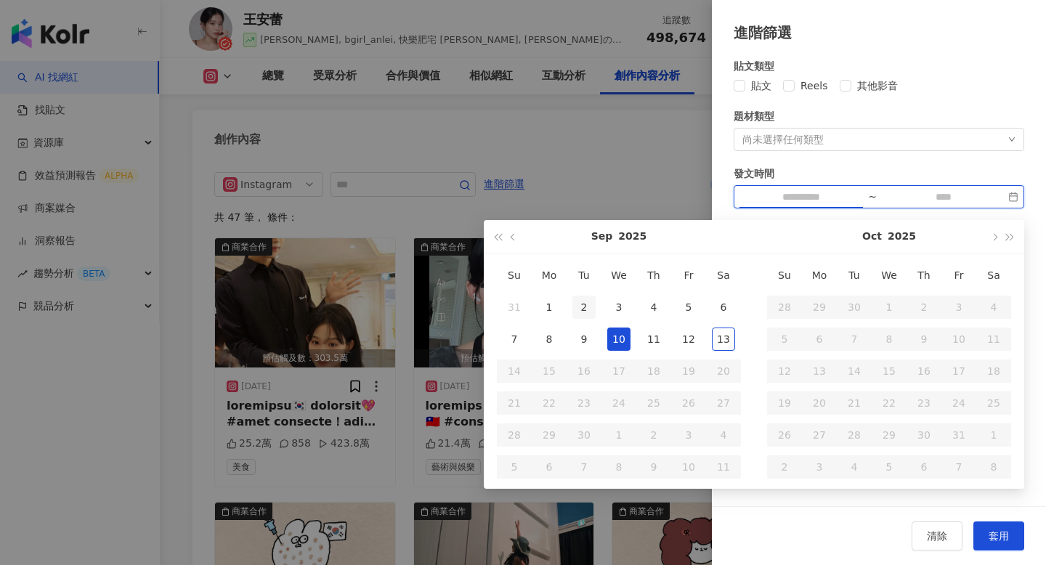
type input "**********"
click at [514, 238] on span "button" at bounding box center [514, 236] width 7 height 7
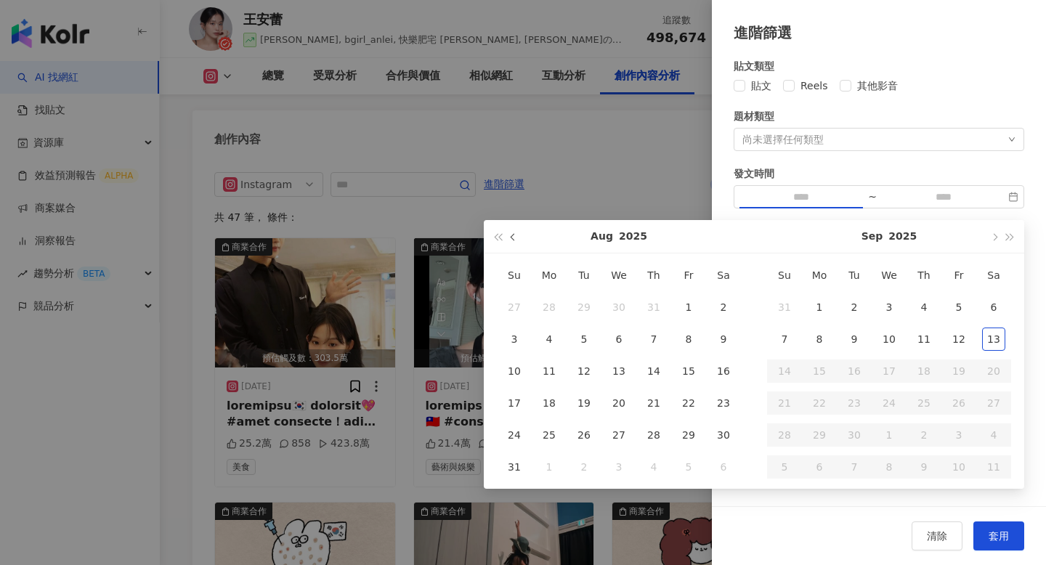
click at [514, 235] on span "button" at bounding box center [514, 236] width 7 height 7
click at [597, 143] on div at bounding box center [523, 282] width 1046 height 565
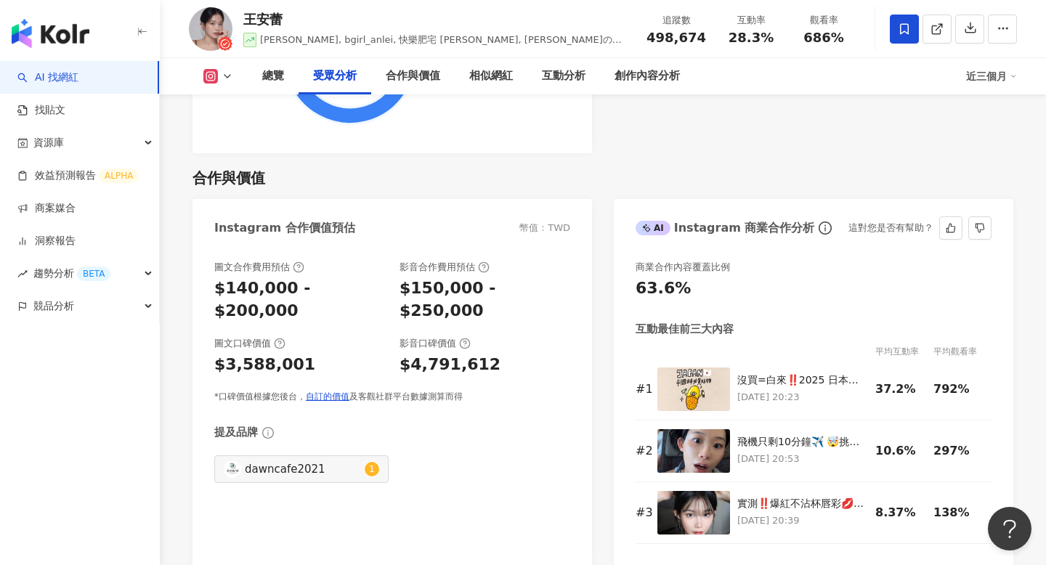
scroll to position [1942, 0]
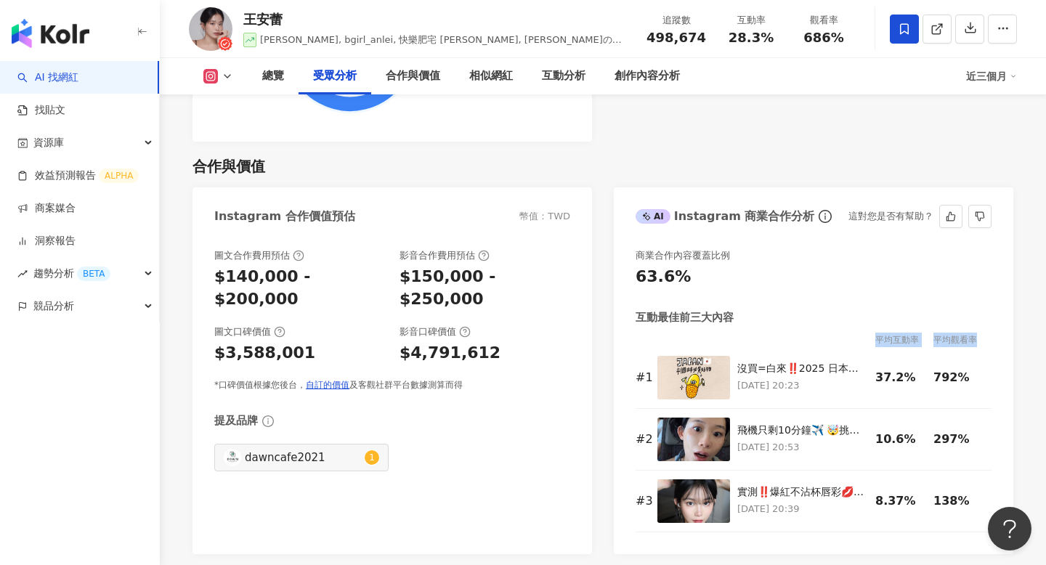
drag, startPoint x: 873, startPoint y: 337, endPoint x: 982, endPoint y: 339, distance: 109.0
click at [982, 339] on tr "平均互動率 平均觀看率" at bounding box center [814, 340] width 356 height 15
click at [996, 317] on div "商業合作內容覆蓋比例 63.6% 互動最佳前三大內容 平均互動率 平均觀看率 # 1 沒買=白來‼️2025 日本藥妝店神級好物🇯🇵 去日本十幾次，買了一堆藥…" at bounding box center [814, 395] width 400 height 320
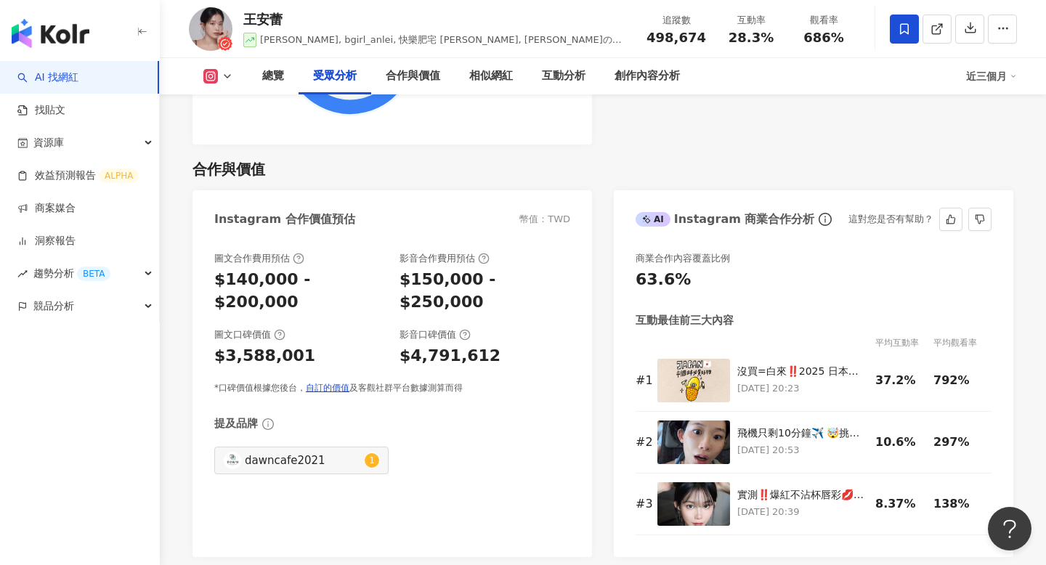
click at [730, 261] on div "商業合作內容覆蓋比例" at bounding box center [814, 258] width 356 height 13
click at [730, 258] on div "商業合作內容覆蓋比例" at bounding box center [683, 258] width 94 height 13
drag, startPoint x: 730, startPoint y: 258, endPoint x: 638, endPoint y: 258, distance: 91.6
click at [638, 258] on div "商業合作內容覆蓋比例" at bounding box center [683, 258] width 94 height 13
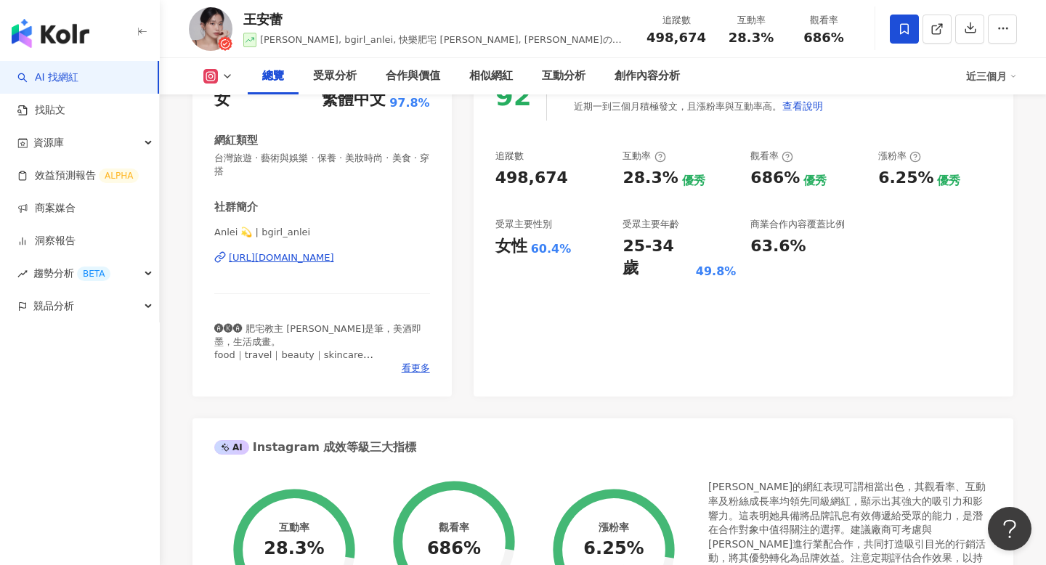
scroll to position [0, 0]
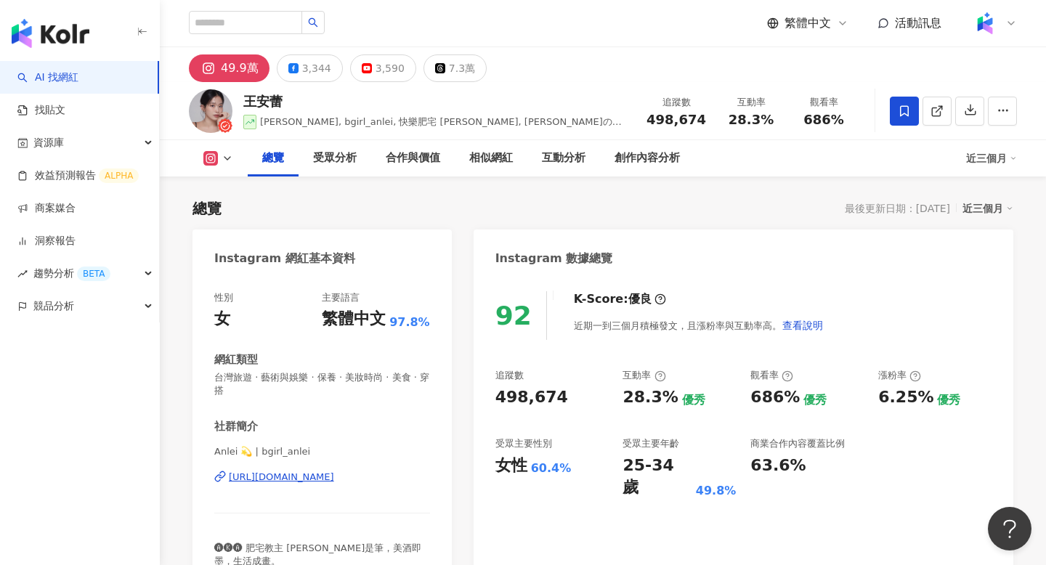
click at [987, 209] on div "近三個月" at bounding box center [988, 208] width 51 height 19
click at [988, 274] on link "近六個月" at bounding box center [994, 267] width 41 height 16
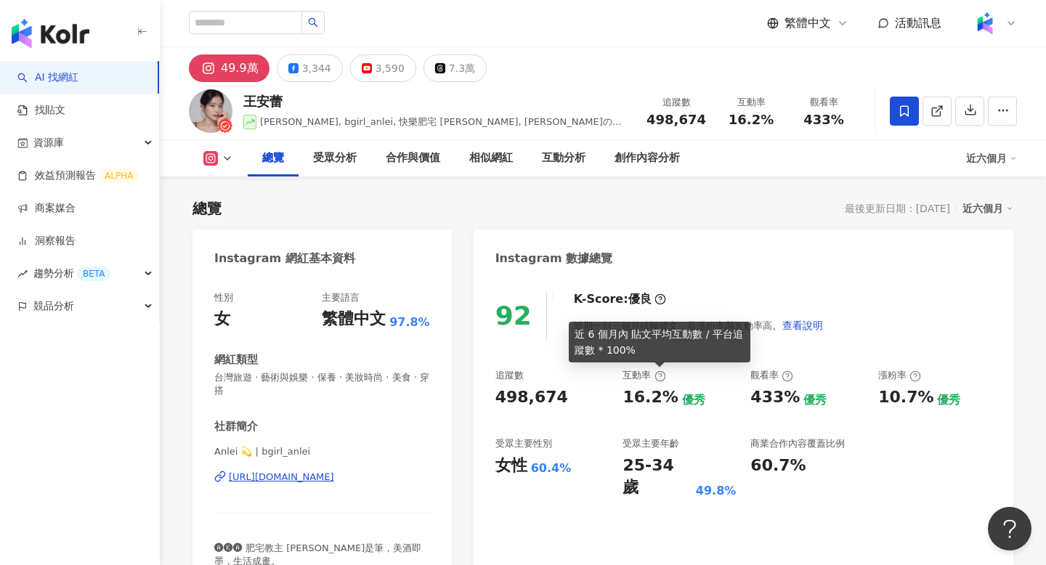
click at [661, 376] on icon at bounding box center [660, 376] width 3 height 5
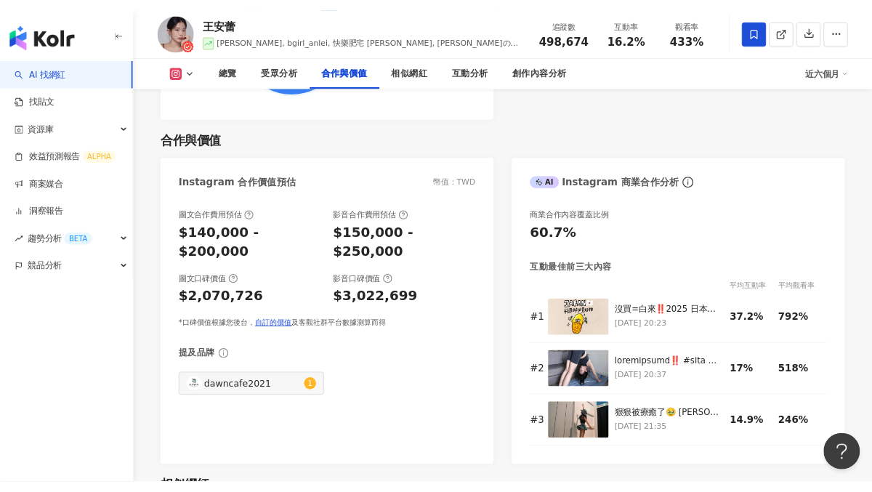
scroll to position [1946, 0]
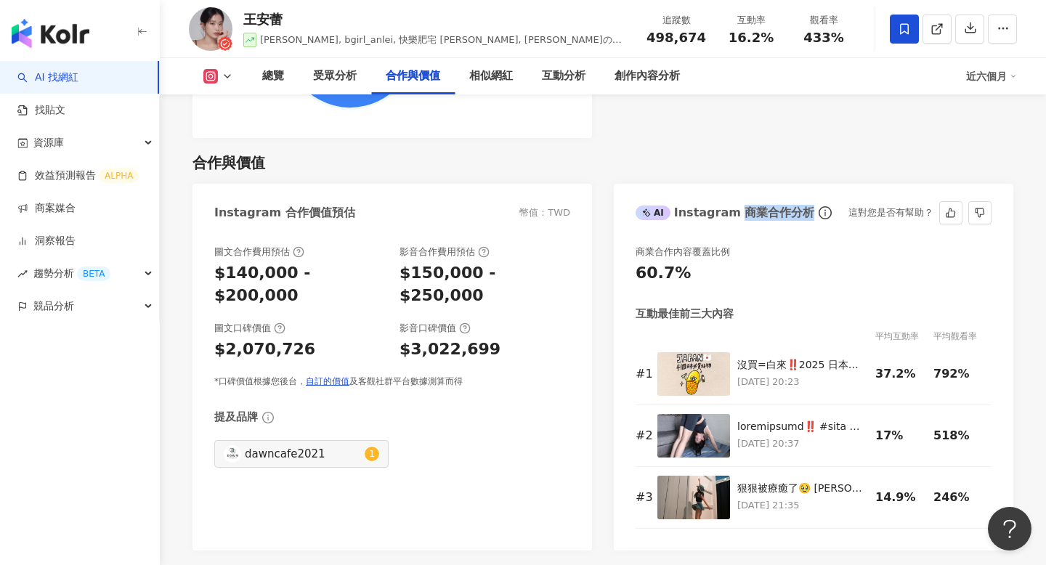
drag, startPoint x: 737, startPoint y: 190, endPoint x: 799, endPoint y: 190, distance: 62.5
click at [799, 205] on div "AI Instagram 商業合作分析" at bounding box center [725, 213] width 179 height 16
copy div "商業合作分析"
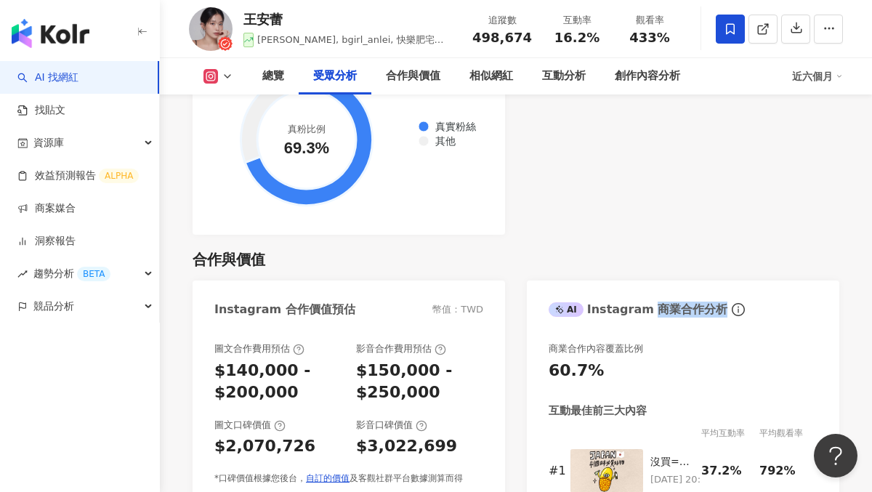
scroll to position [1921, 0]
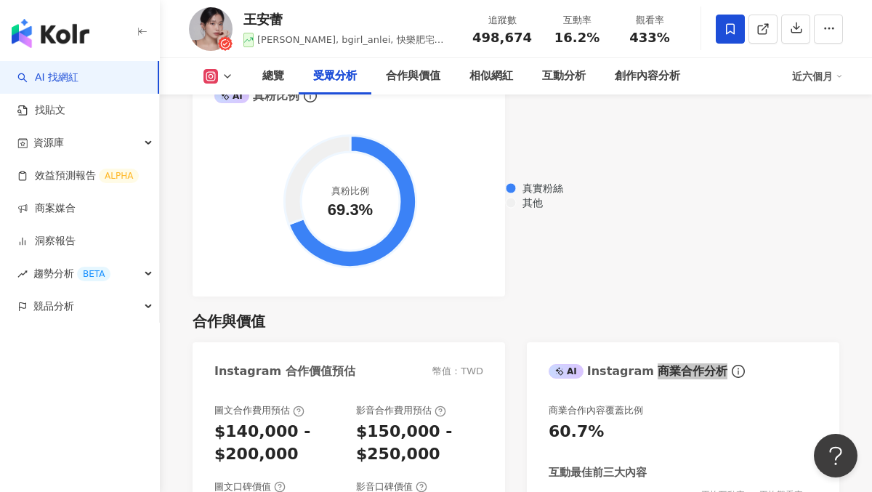
scroll to position [1921, 0]
